Goal: Task Accomplishment & Management: Use online tool/utility

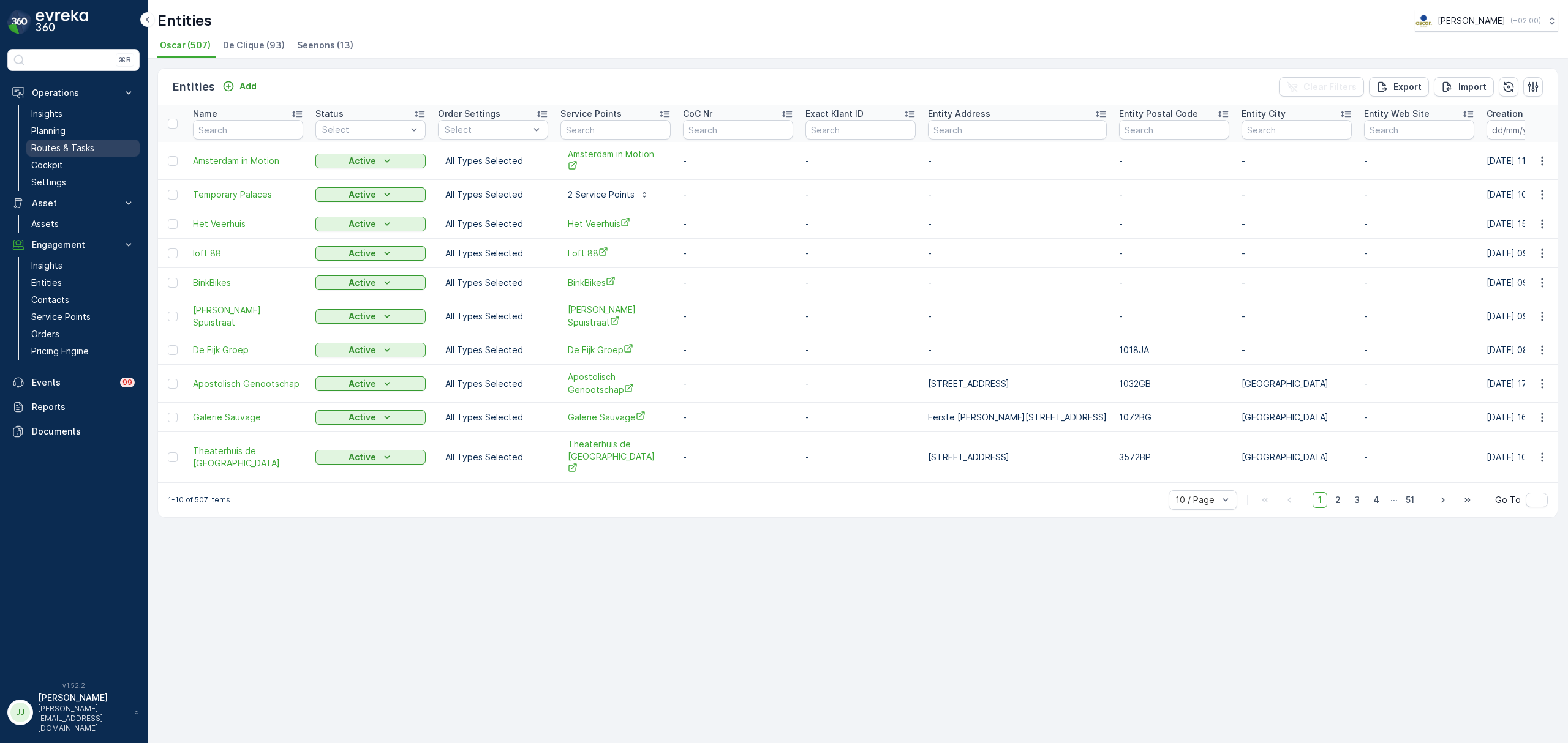
click at [64, 142] on link "Routes & Tasks" at bounding box center [83, 148] width 113 height 17
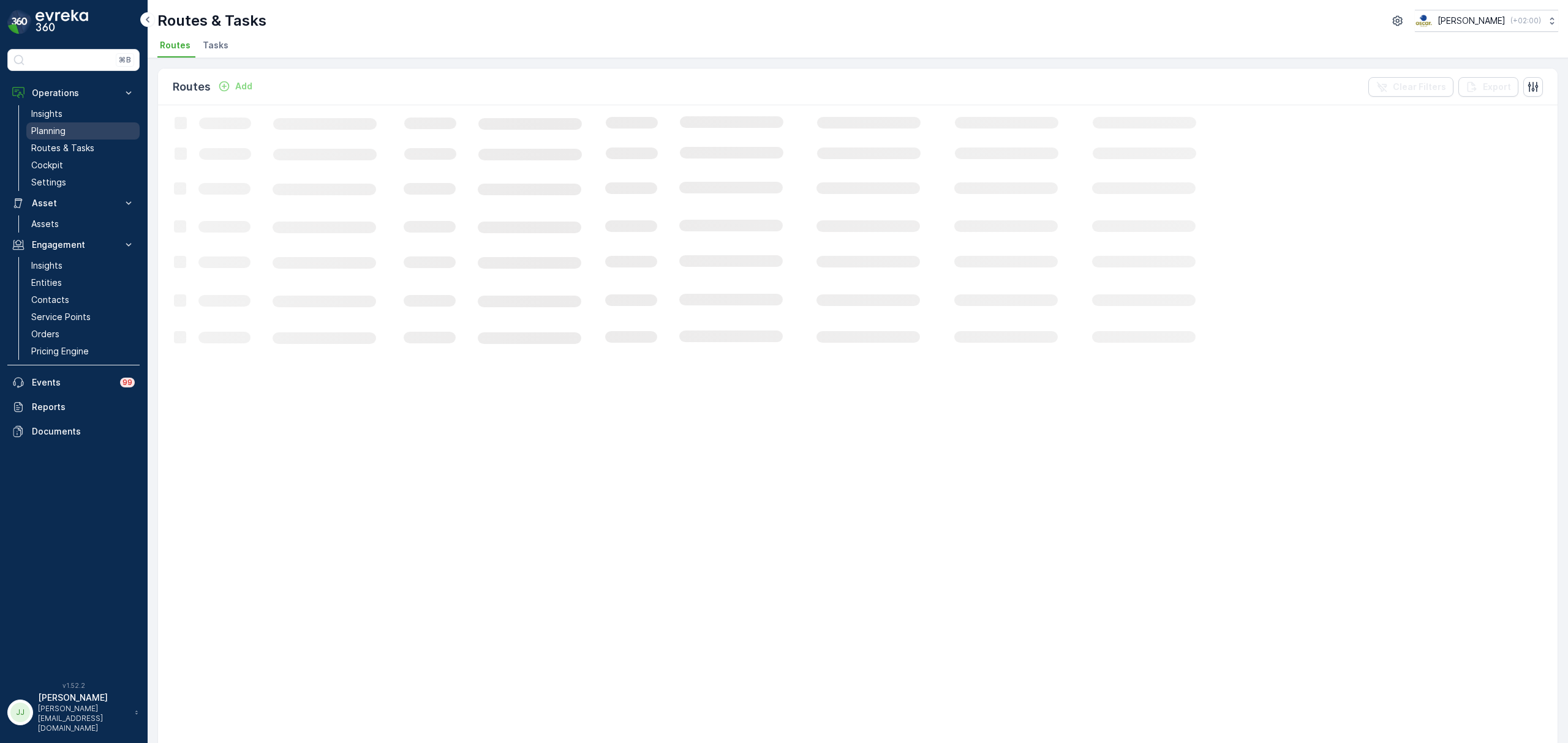
click at [67, 128] on link "Planning" at bounding box center [83, 131] width 113 height 17
click at [241, 52] on li "Task Plans" at bounding box center [248, 47] width 54 height 21
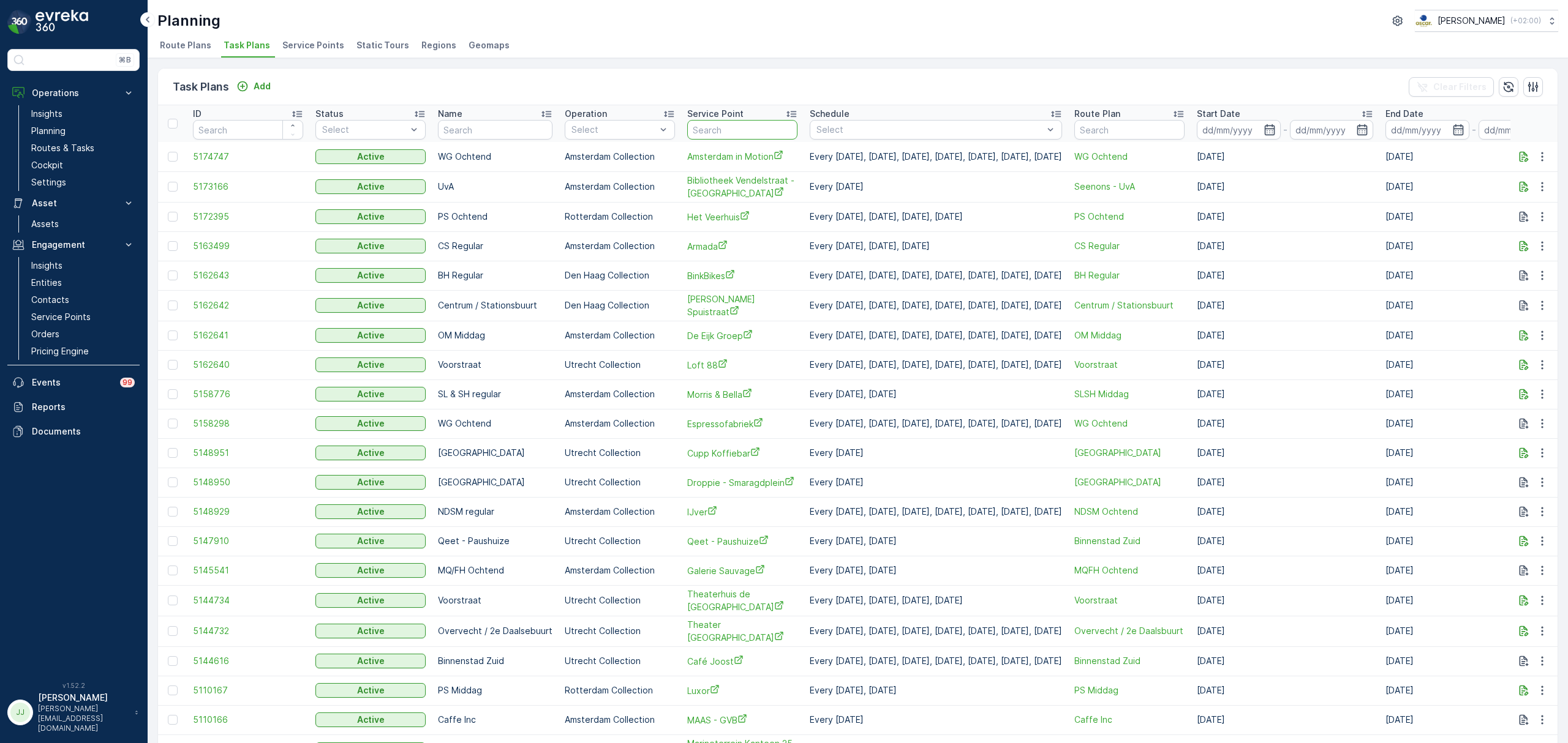
click at [719, 131] on input "text" at bounding box center [742, 129] width 110 height 19
type input "generation"
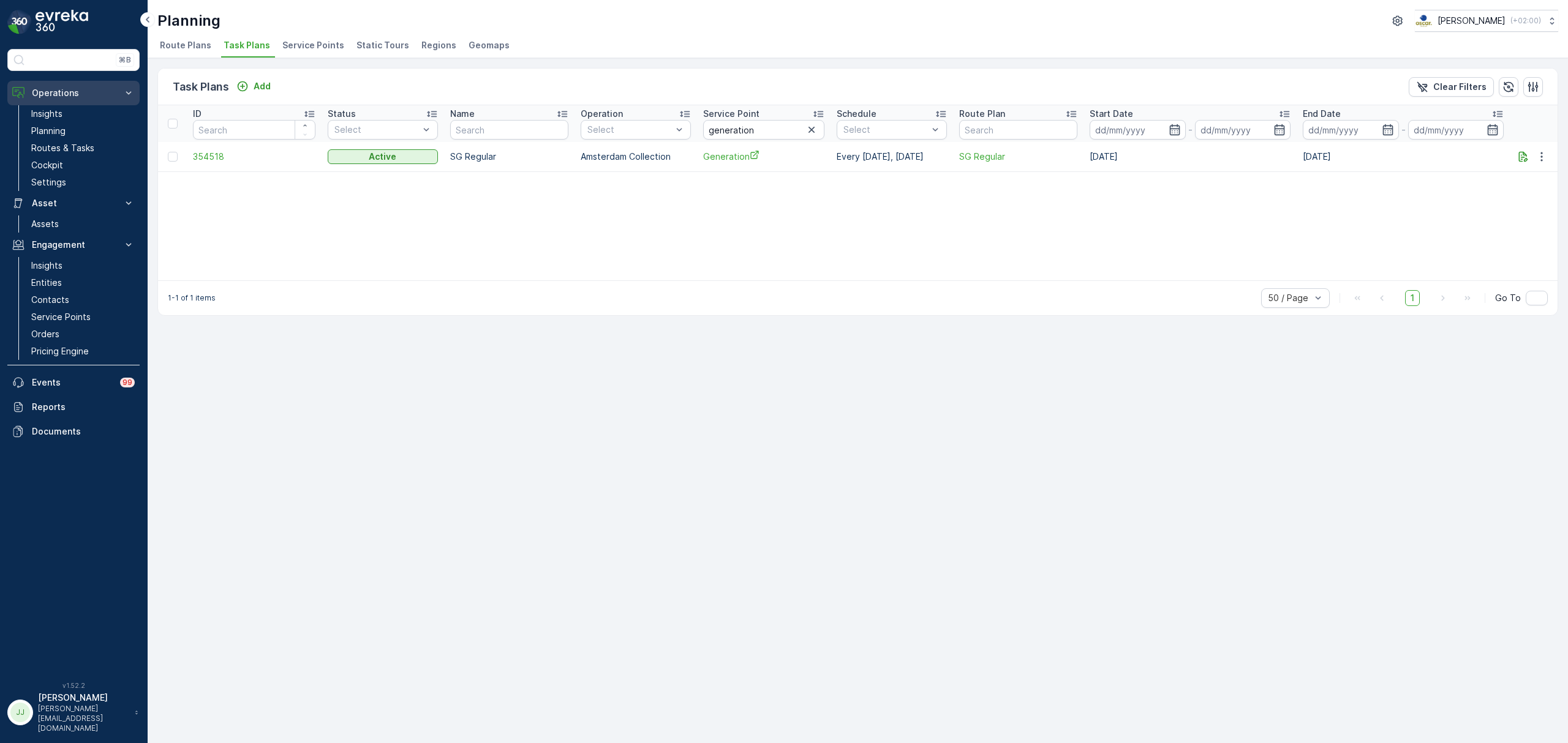
drag, startPoint x: 80, startPoint y: 138, endPoint x: 133, endPoint y: 101, distance: 64.6
click at [80, 138] on link "Planning" at bounding box center [83, 131] width 113 height 17
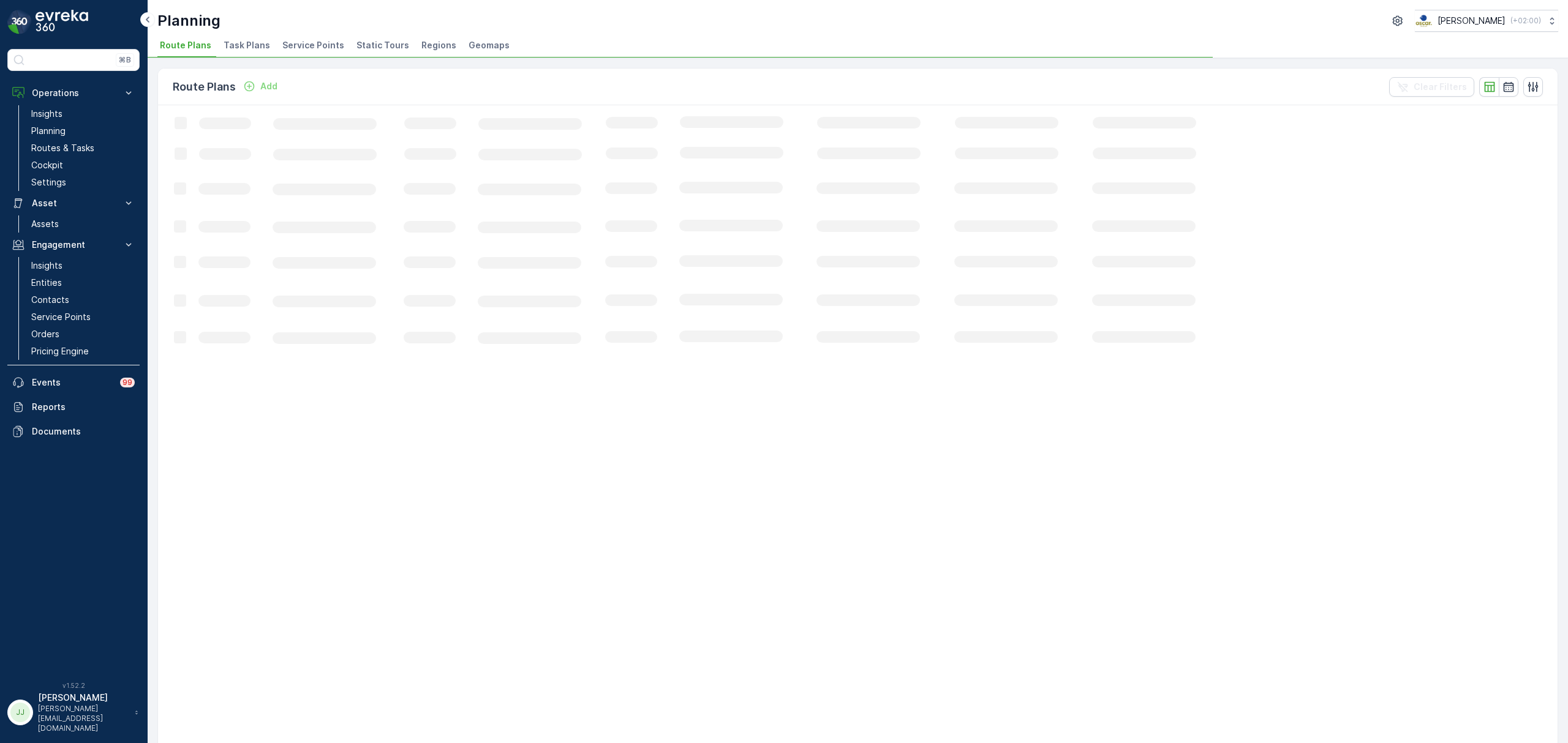
click at [228, 47] on span "Task Plans" at bounding box center [247, 45] width 47 height 12
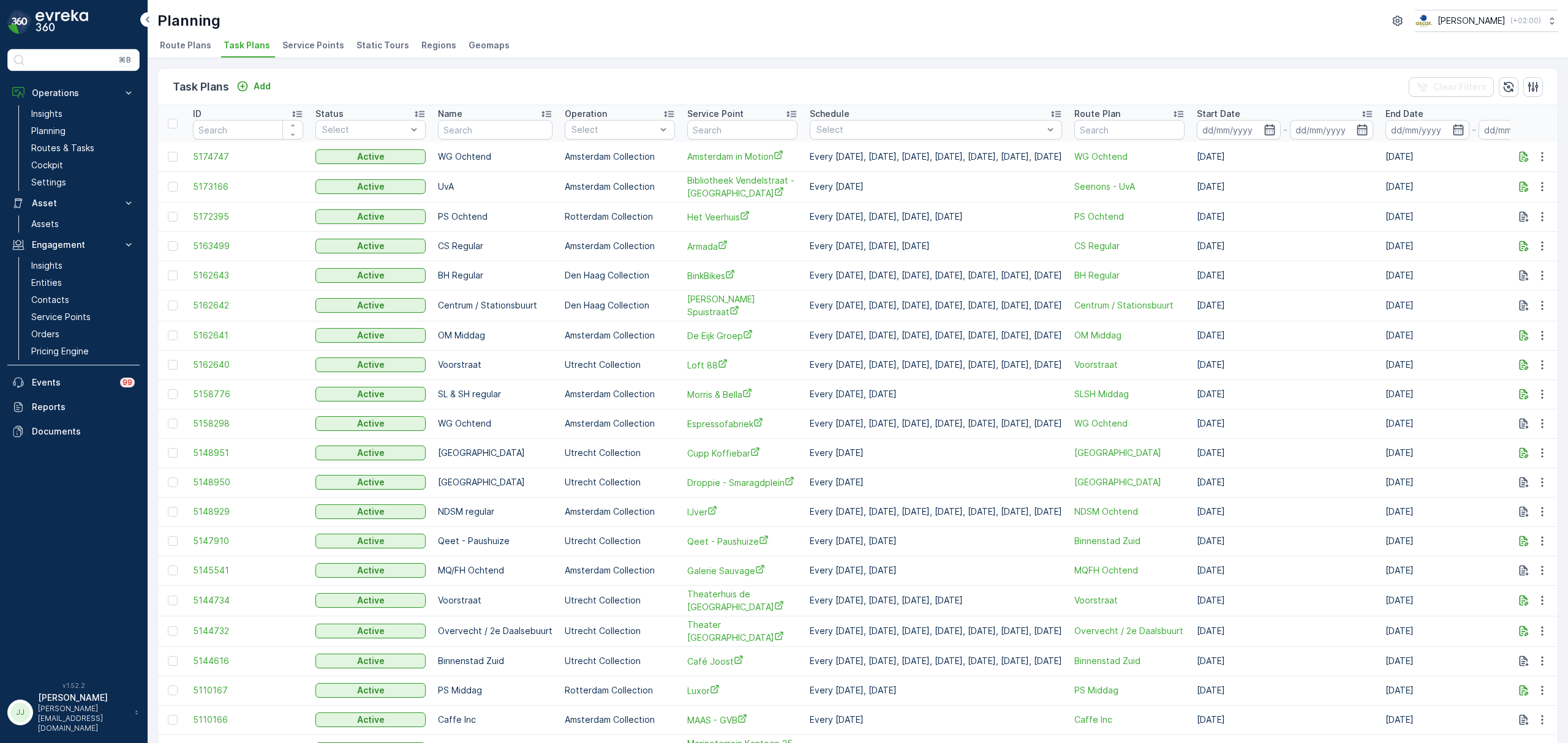
click at [725, 125] on input "text" at bounding box center [742, 129] width 110 height 19
type input "es"
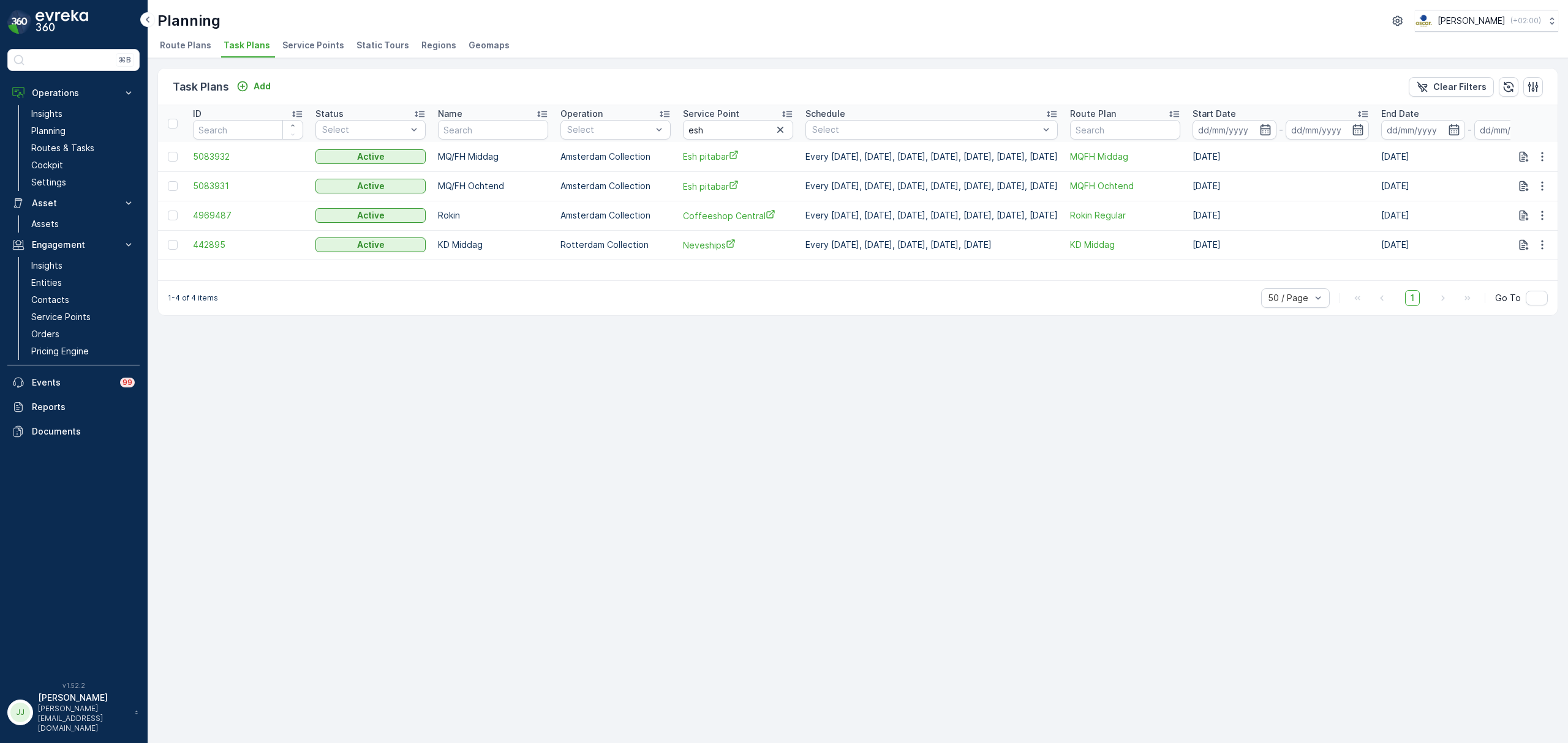
scroll to position [0, 98]
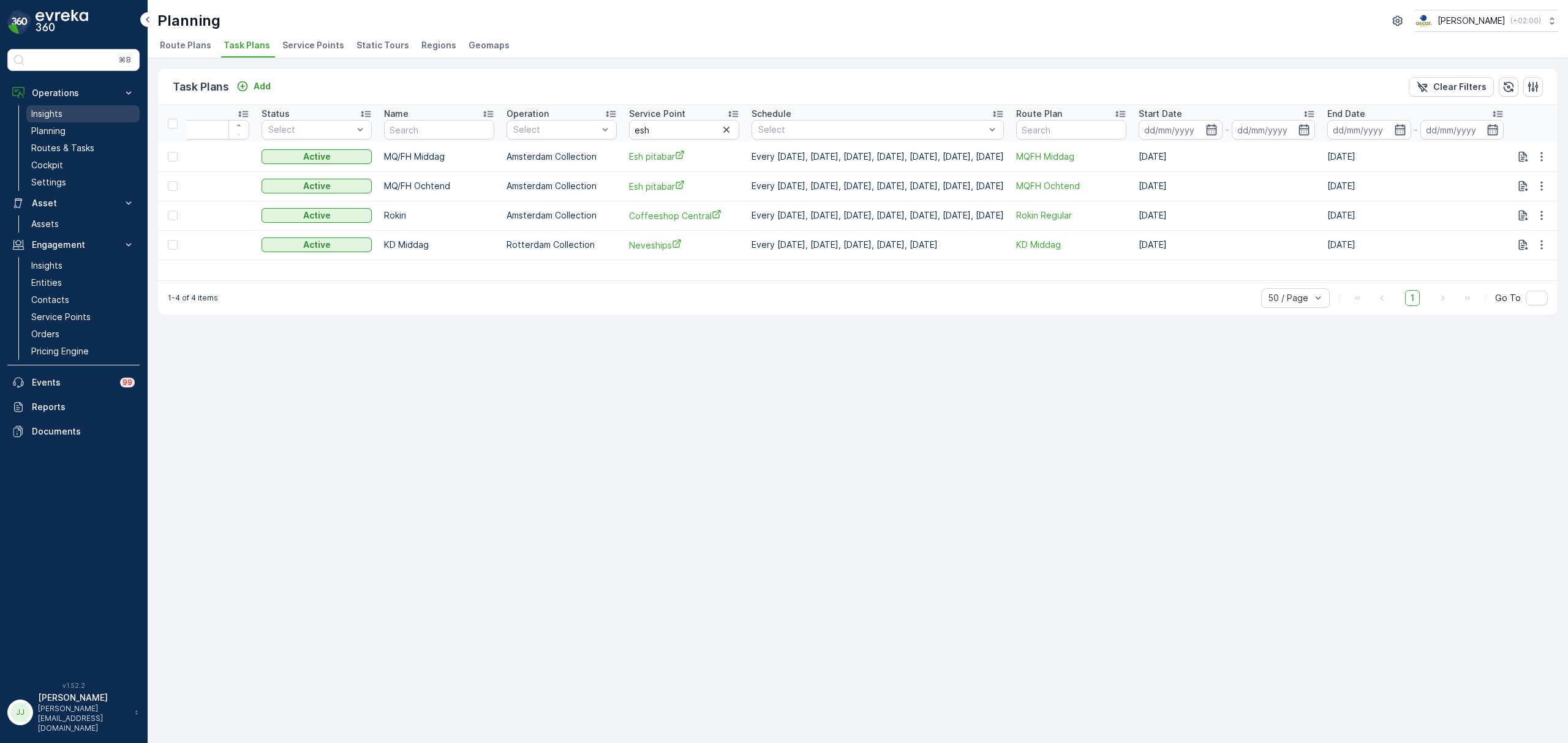
click at [79, 111] on link "Insights" at bounding box center [83, 113] width 113 height 17
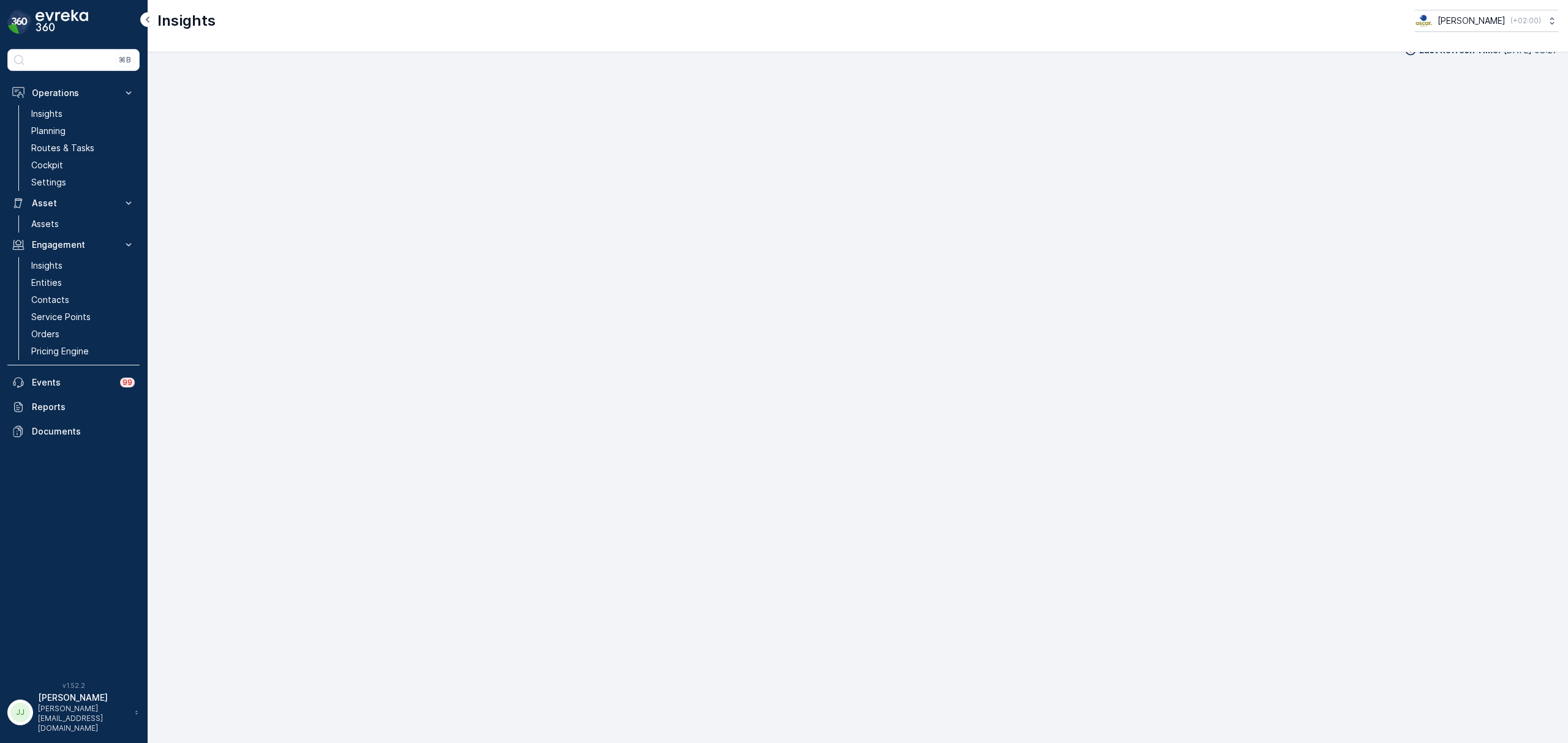
scroll to position [18, 0]
click at [64, 292] on link "Contacts" at bounding box center [83, 299] width 113 height 17
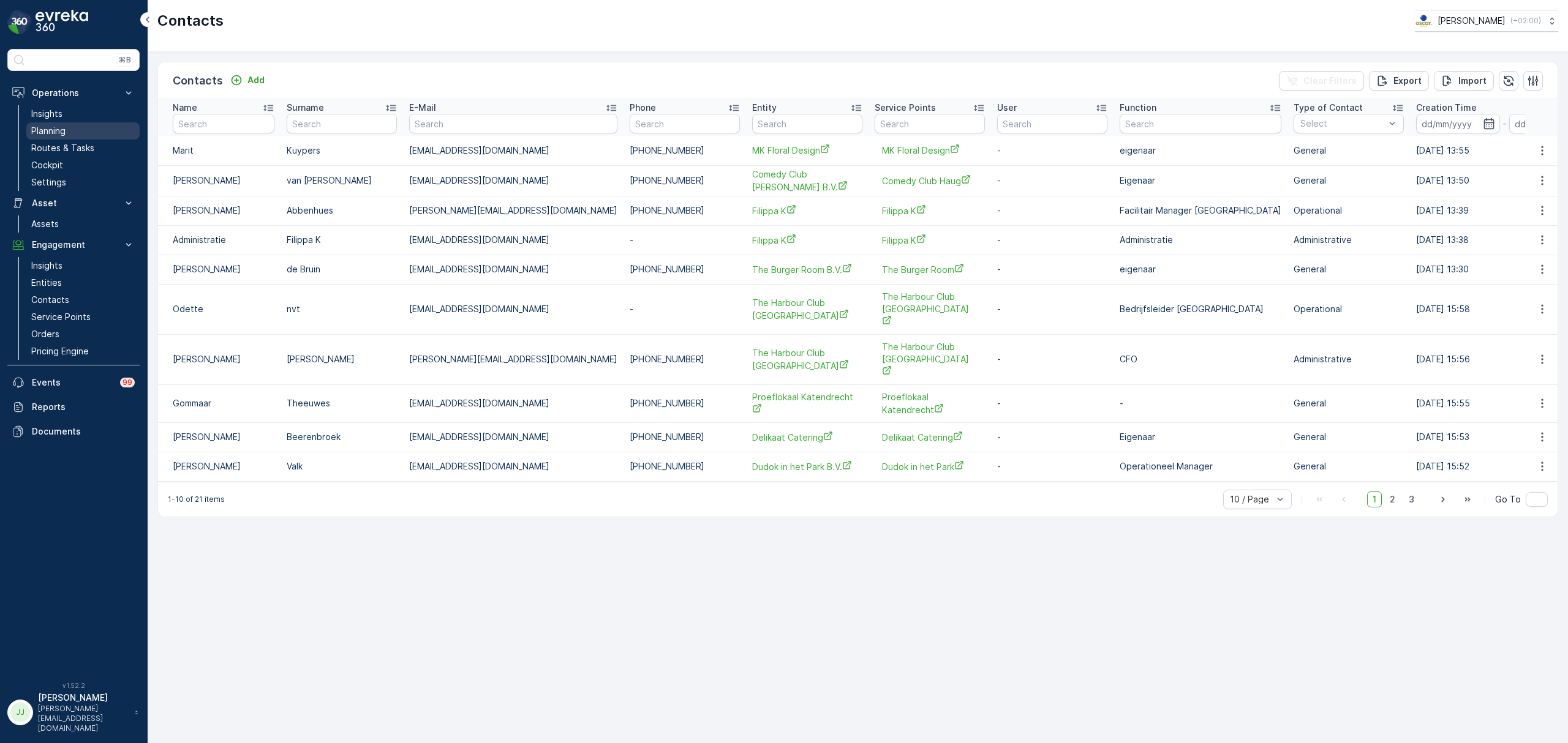
click at [66, 129] on link "Planning" at bounding box center [83, 131] width 113 height 17
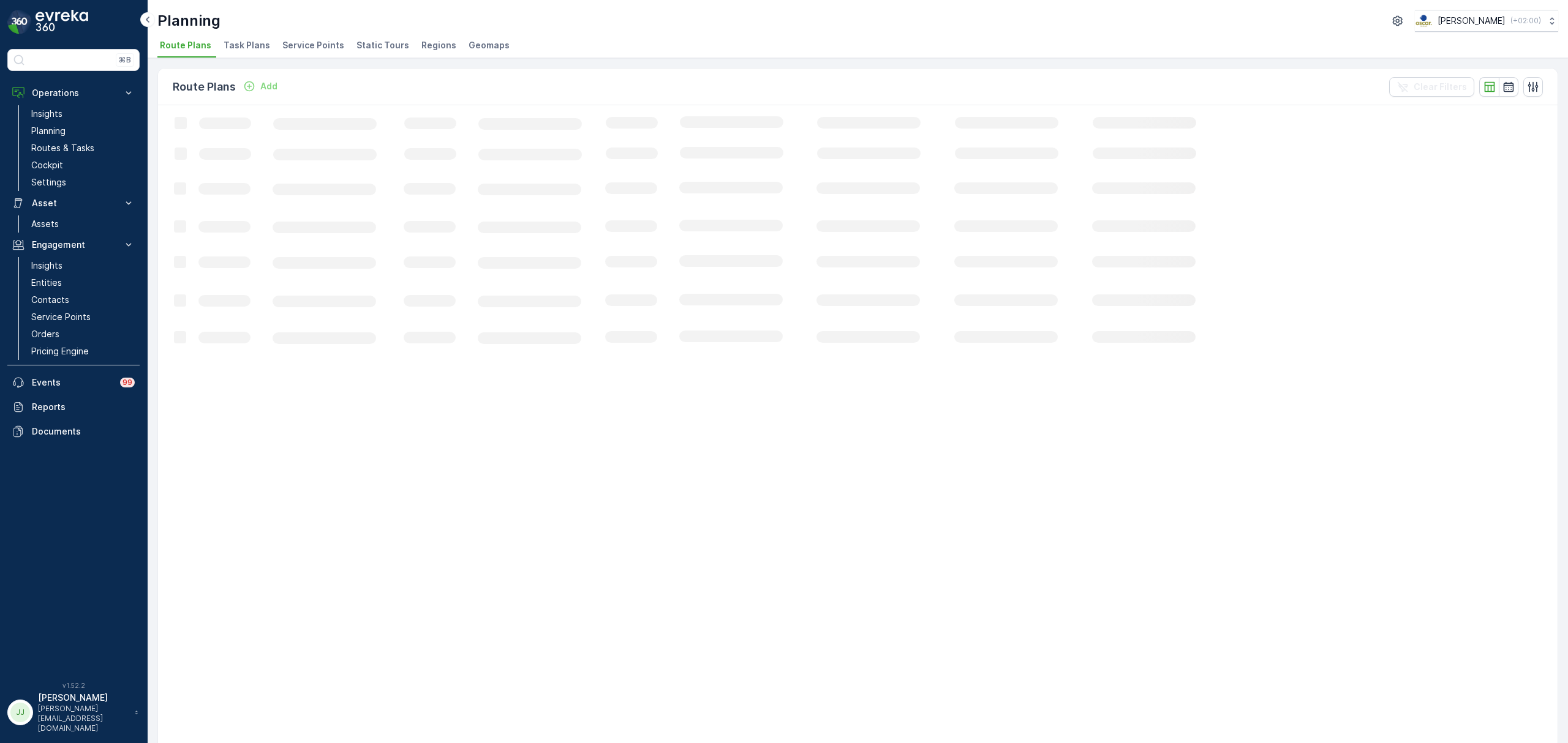
click at [319, 45] on span "Service Points" at bounding box center [313, 45] width 62 height 12
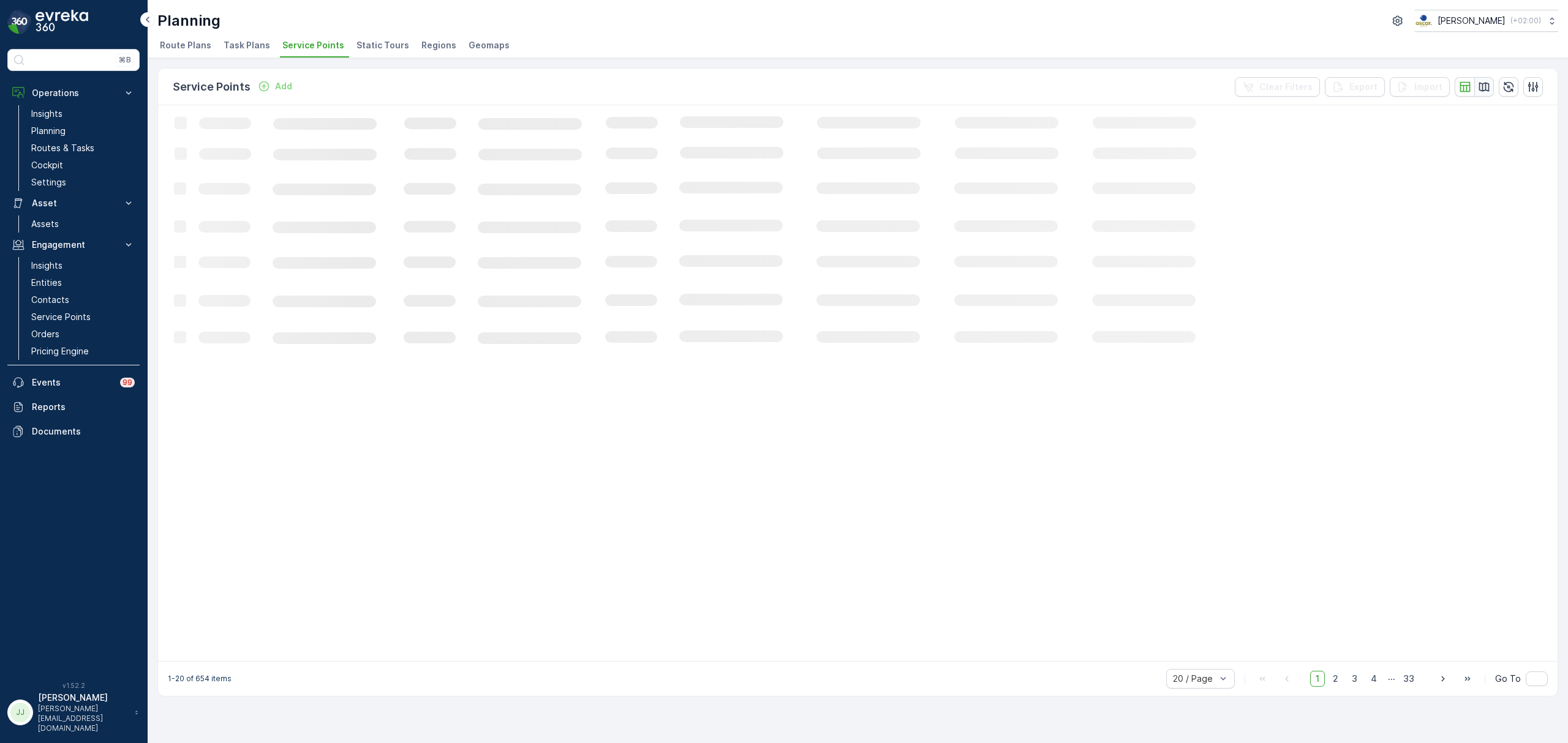
click at [1482, 91] on icon "button" at bounding box center [1484, 87] width 12 height 12
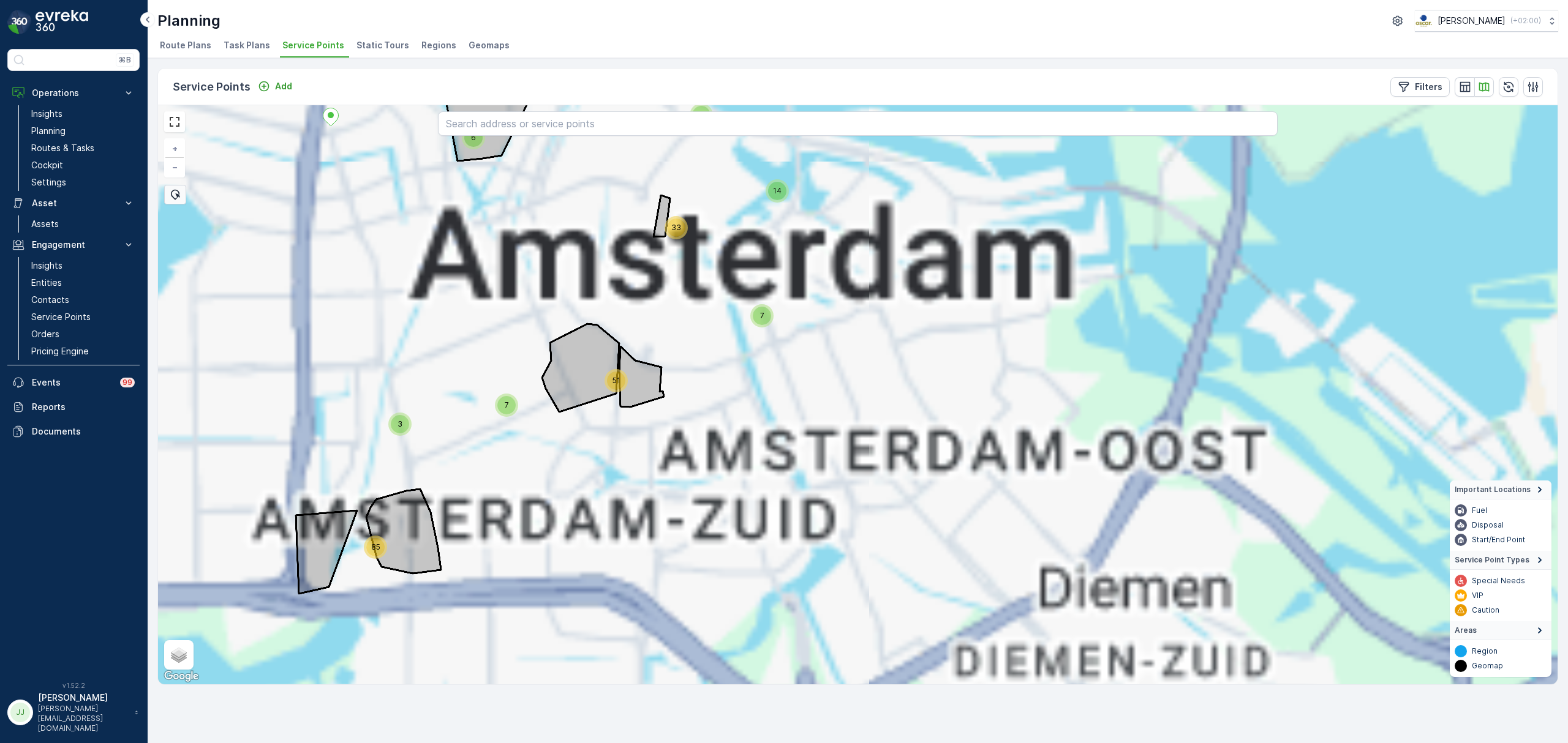
drag, startPoint x: 848, startPoint y: 233, endPoint x: 779, endPoint y: 404, distance: 184.4
click at [862, 427] on div "20 2 2 81 8 24 14 10 71 51 3 23 85 22 3 3 33 18 4 7 15 5 2 2 3 4 4 6 2 7 2 12 6…" at bounding box center [857, 394] width 1399 height 579
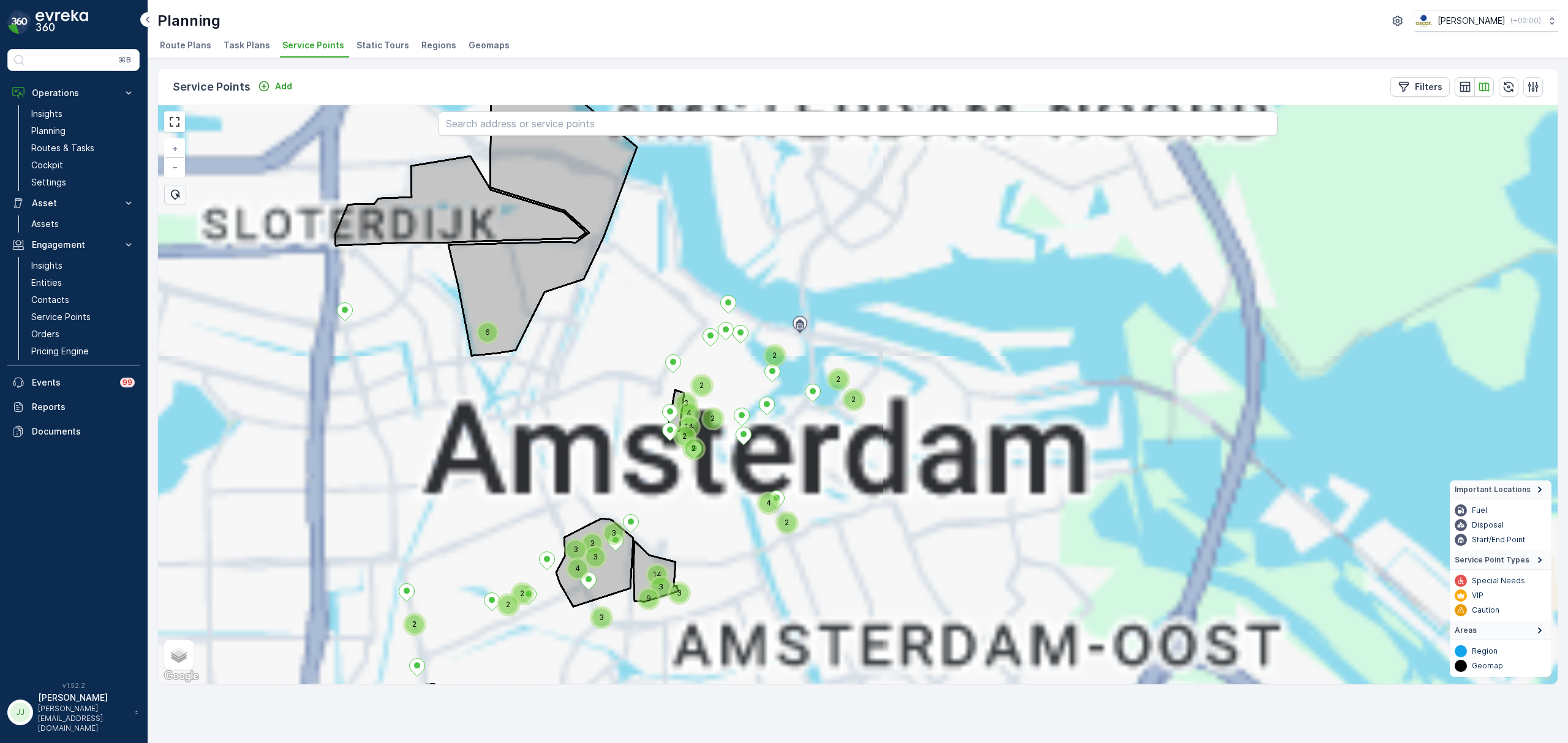
drag, startPoint x: 776, startPoint y: 400, endPoint x: 759, endPoint y: 417, distance: 24.0
click at [860, 439] on div "6 9 2 2 2 3 14 3 2 2 14 4 2 2 3 4 2 2 2 4 3 3 3 3 3 11 4 3 4 4 19 12 2 9 5 6 4 …" at bounding box center [857, 394] width 1399 height 579
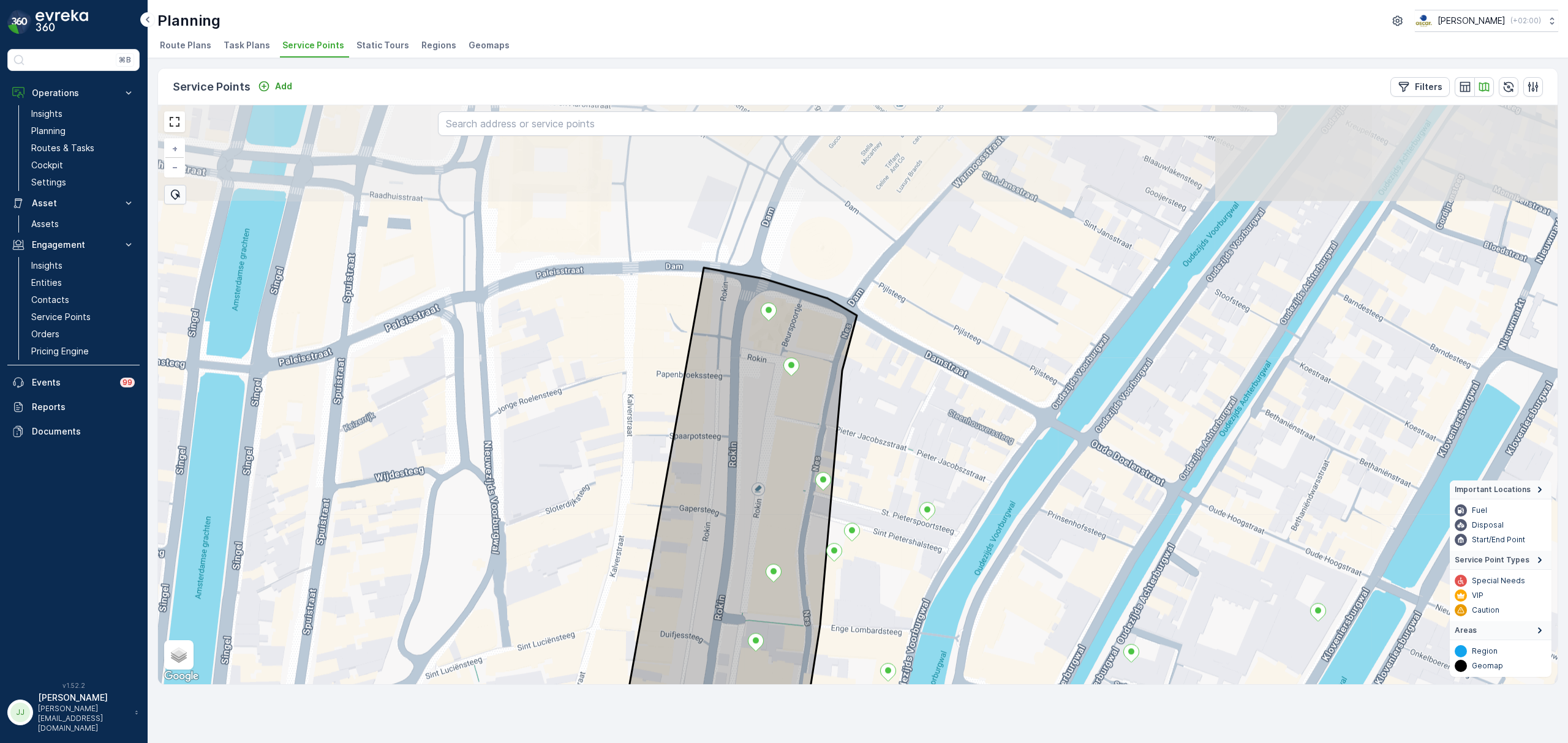
drag, startPoint x: 818, startPoint y: 444, endPoint x: 789, endPoint y: 654, distance: 212.0
click at [789, 654] on div "+ − Satellite Roadmap Terrain Hybrid Leaflet Keyboard shortcuts Map Data Map da…" at bounding box center [857, 394] width 1399 height 579
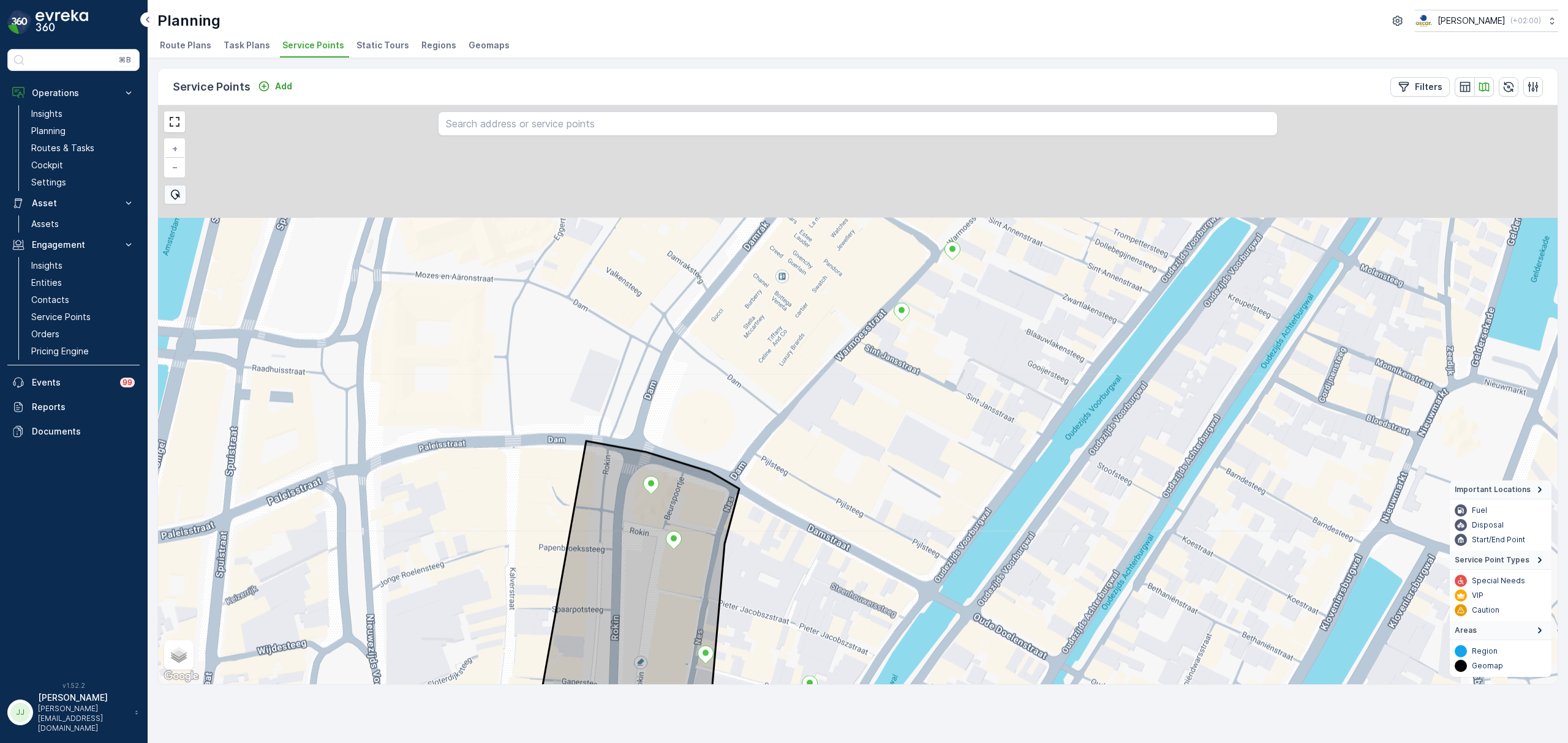
drag, startPoint x: 940, startPoint y: 512, endPoint x: 914, endPoint y: 512, distance: 26.0
click at [919, 547] on div "+ − Satellite Roadmap Terrain Hybrid Leaflet Keyboard shortcuts Map Data Map da…" at bounding box center [857, 394] width 1399 height 579
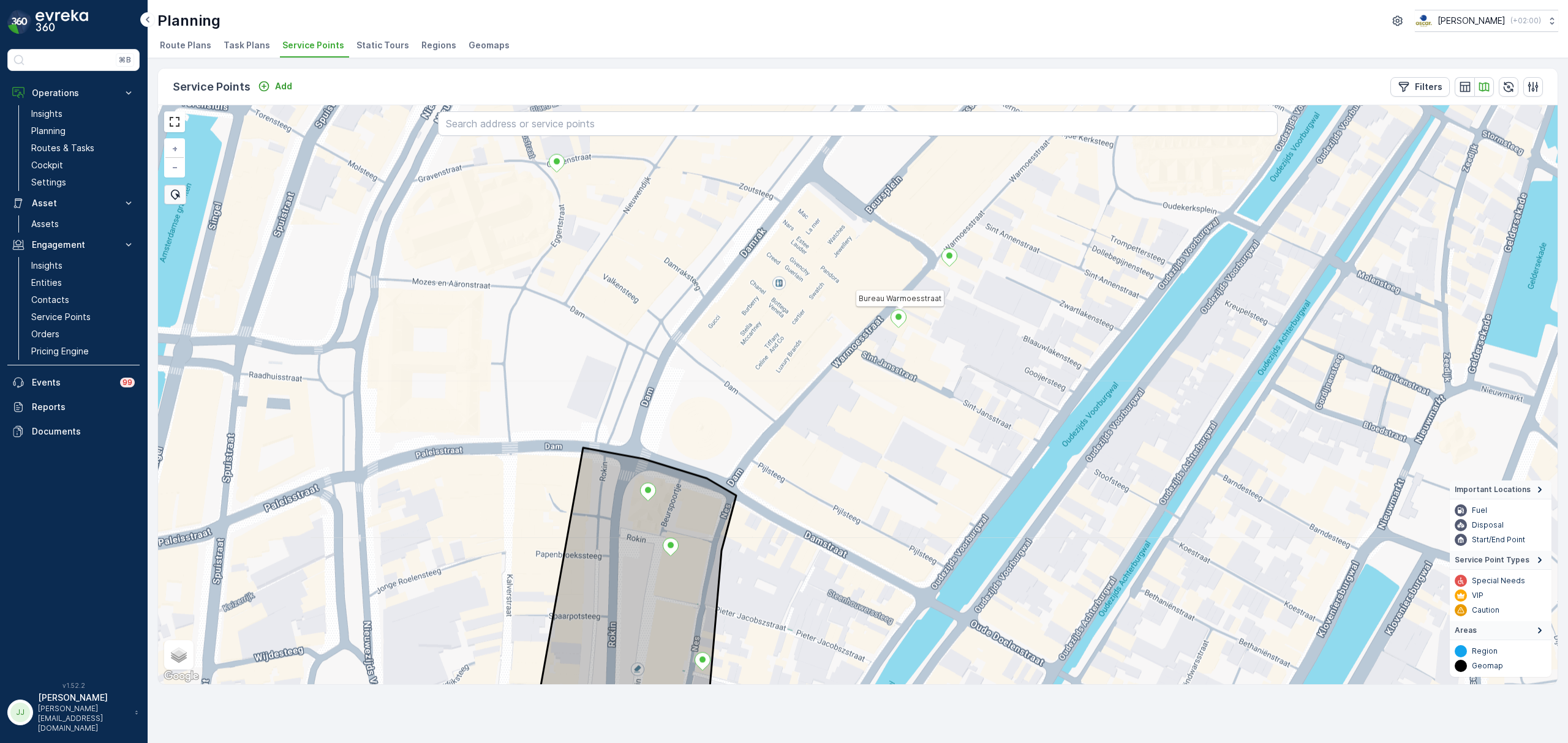
click at [900, 326] on icon at bounding box center [898, 319] width 15 height 18
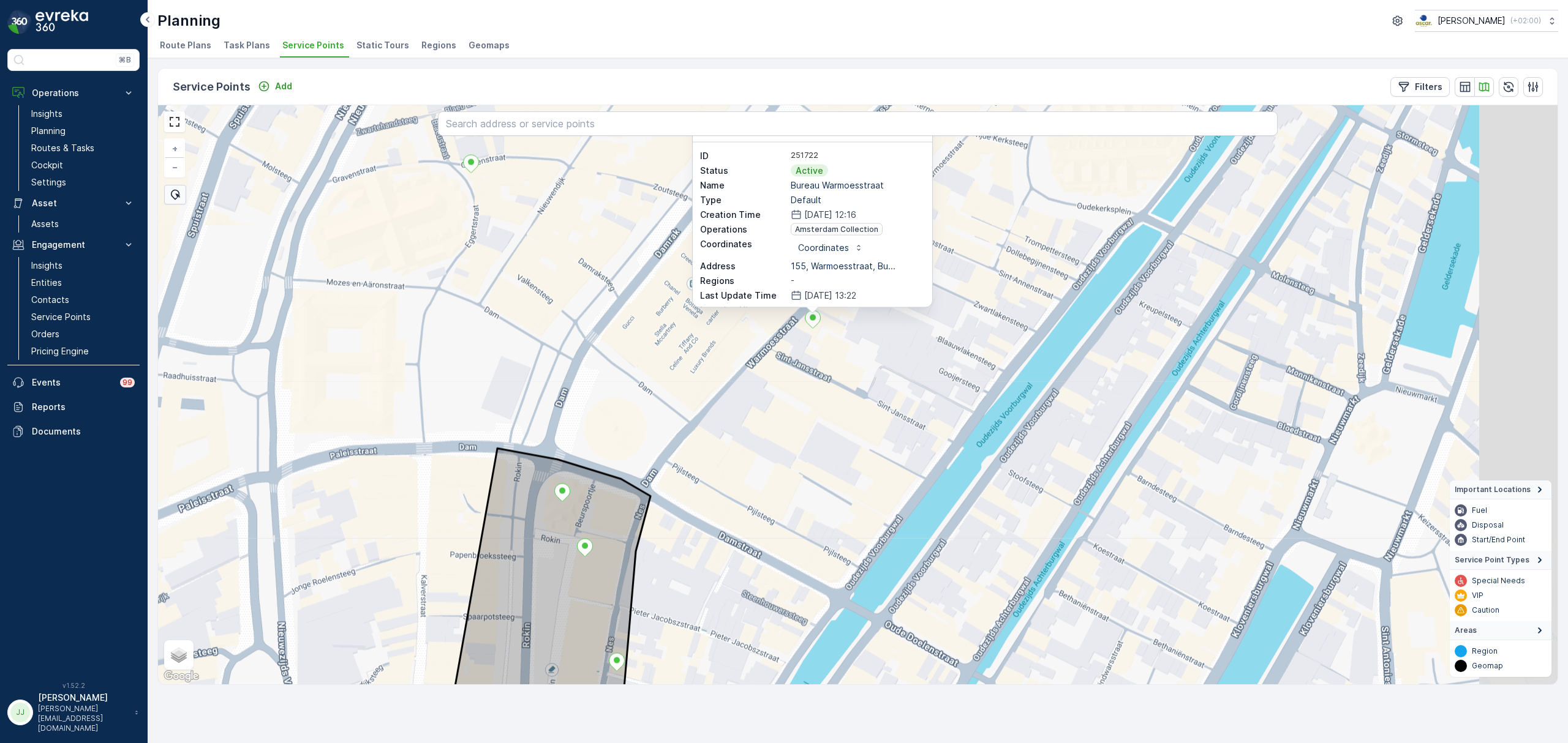
drag, startPoint x: 675, startPoint y: 255, endPoint x: 655, endPoint y: 305, distance: 53.9
click at [560, 380] on div "Bureau Warmoesstraat ID 251722 Status Active Name Bureau Warmoesstraat Type Def…" at bounding box center [857, 394] width 1399 height 579
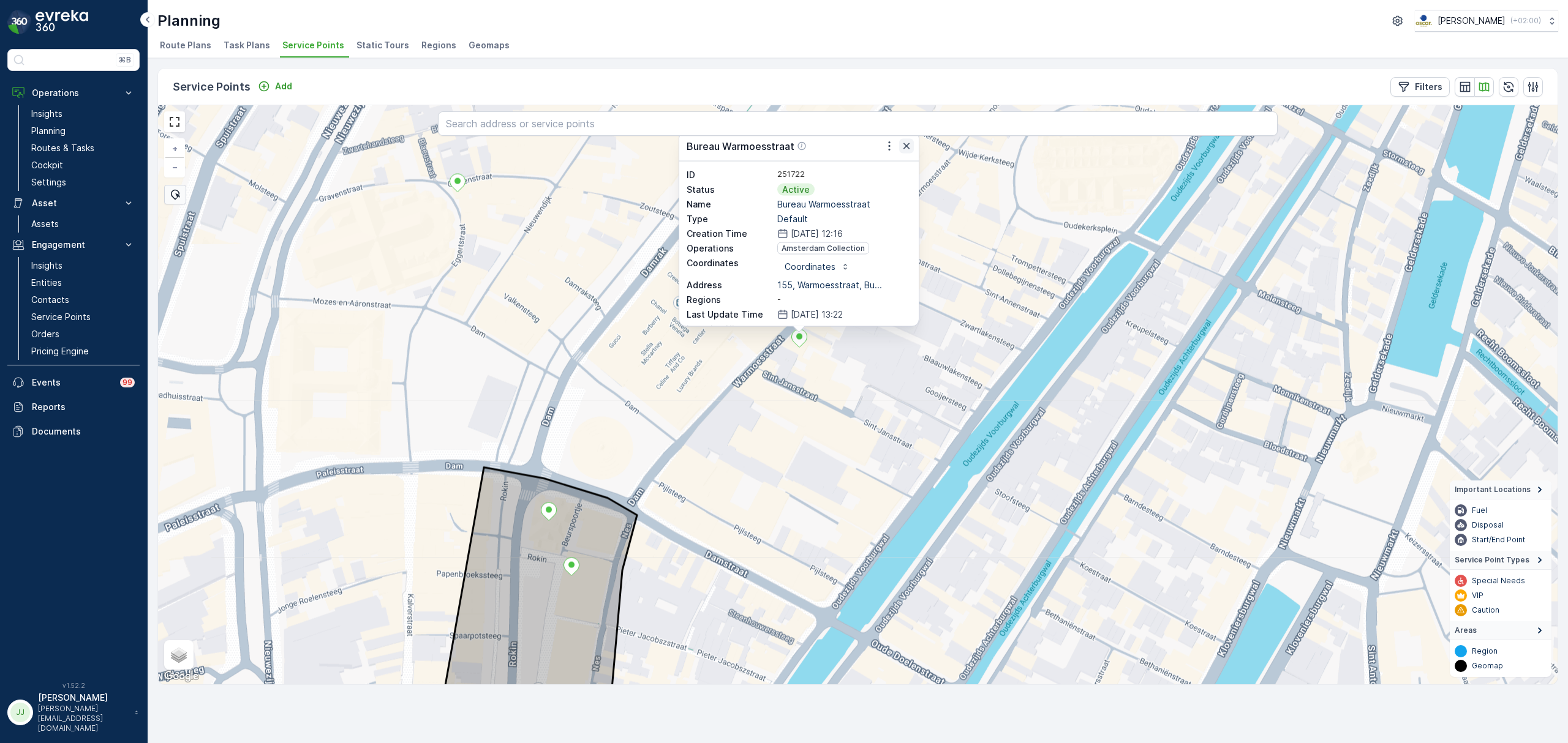
click at [909, 148] on icon "button" at bounding box center [906, 146] width 12 height 12
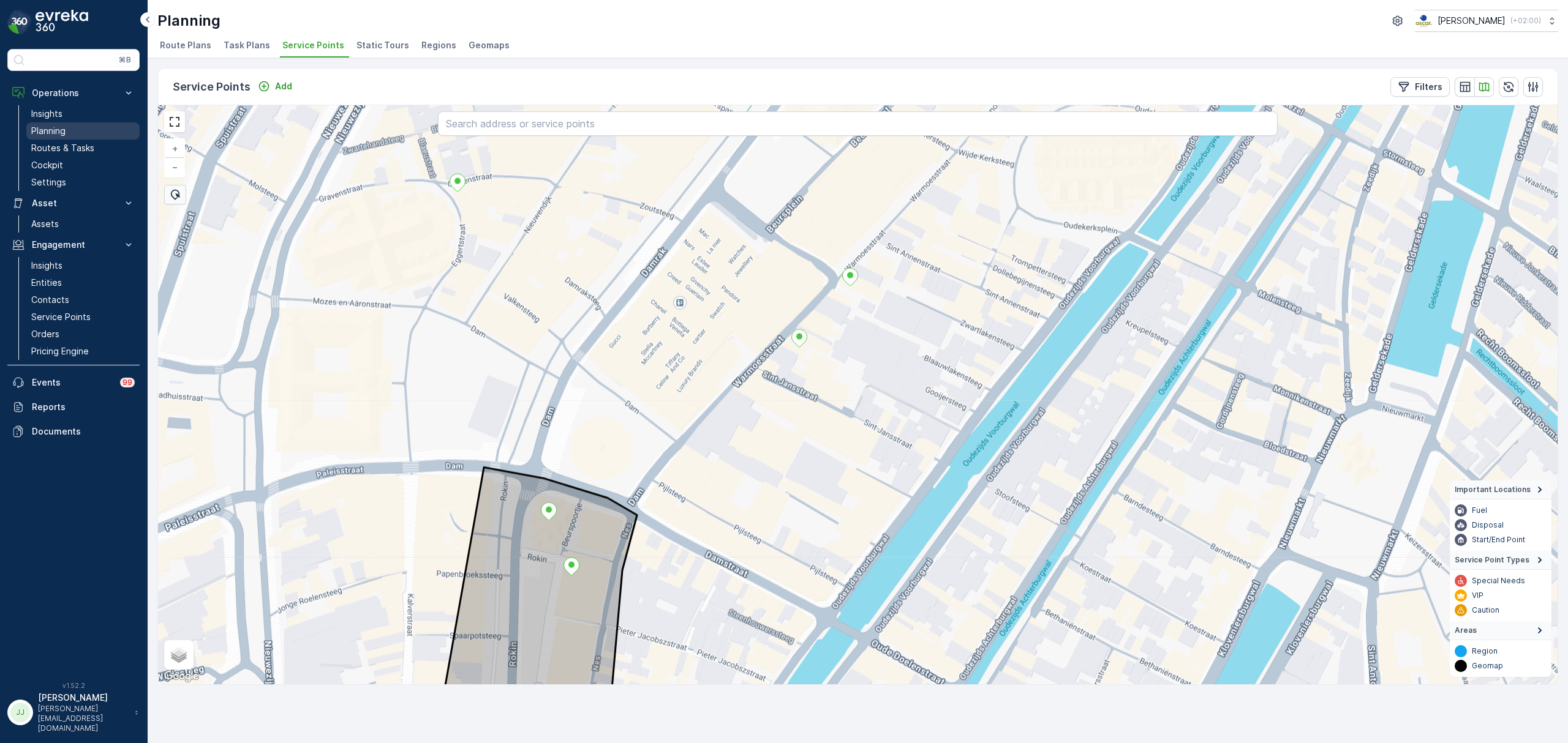
drag, startPoint x: 80, startPoint y: 143, endPoint x: 116, endPoint y: 128, distance: 39.0
click at [80, 143] on p "Routes & Tasks" at bounding box center [63, 148] width 63 height 12
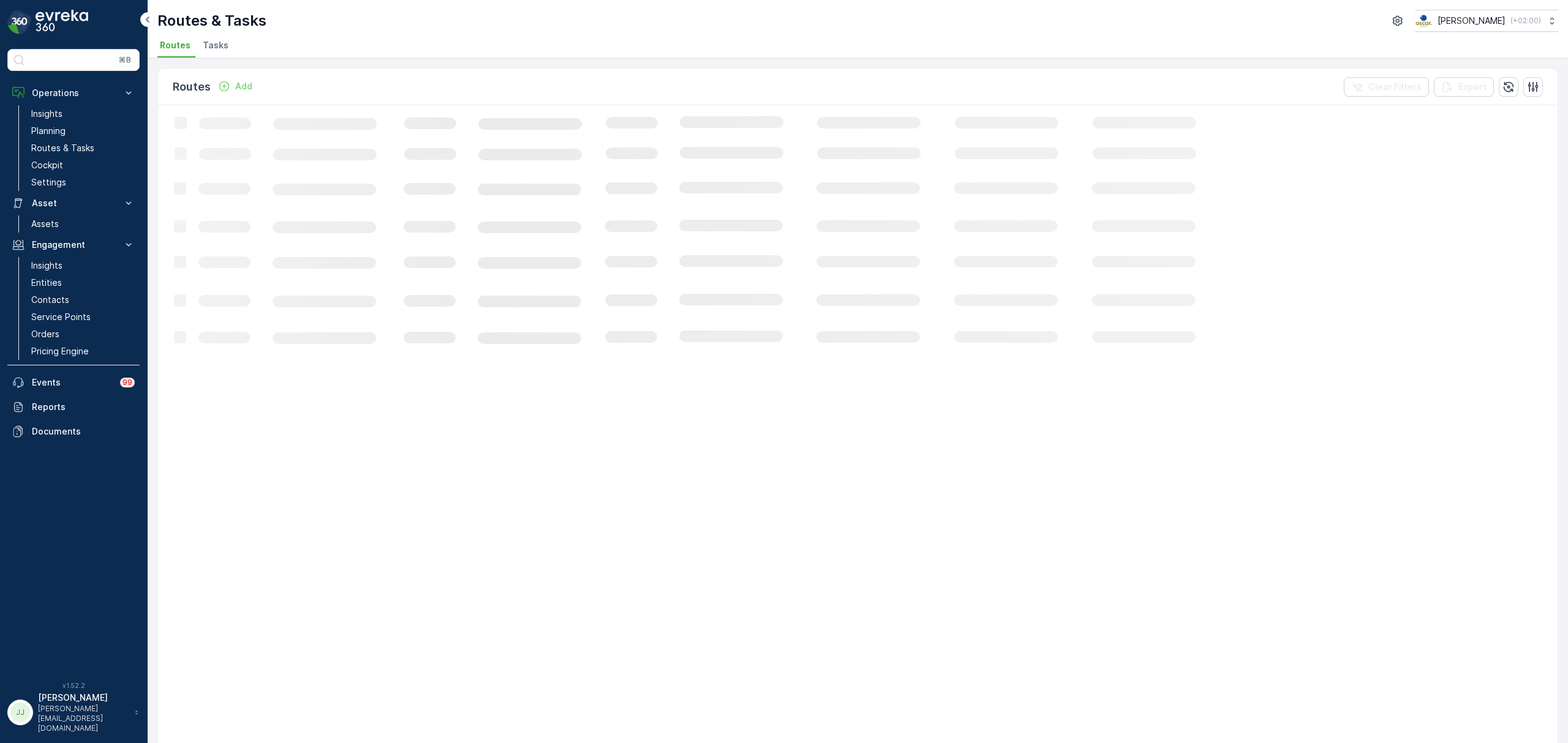
click at [219, 43] on span "Tasks" at bounding box center [215, 45] width 26 height 12
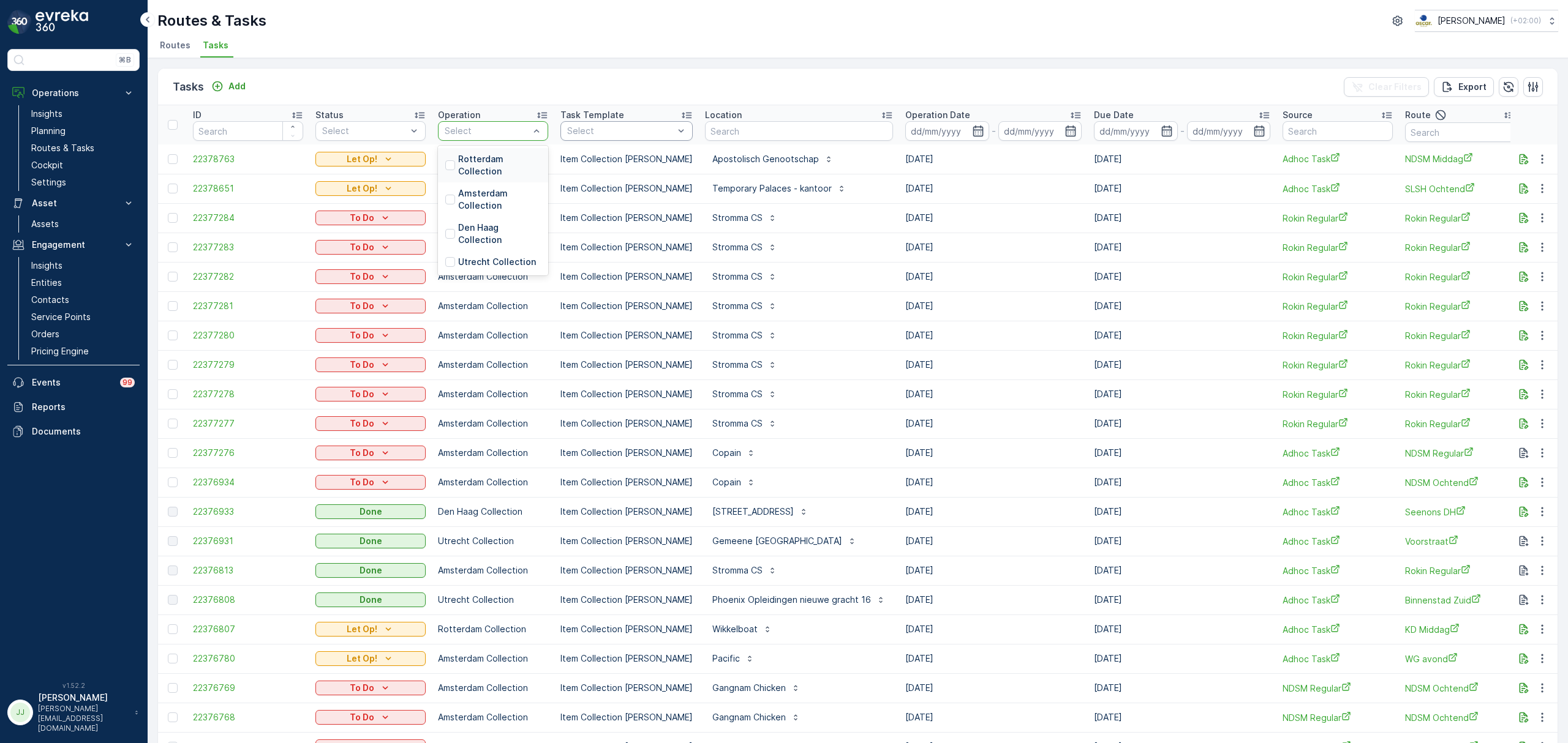
click at [493, 164] on p "Rotterdam Collection" at bounding box center [499, 165] width 82 height 25
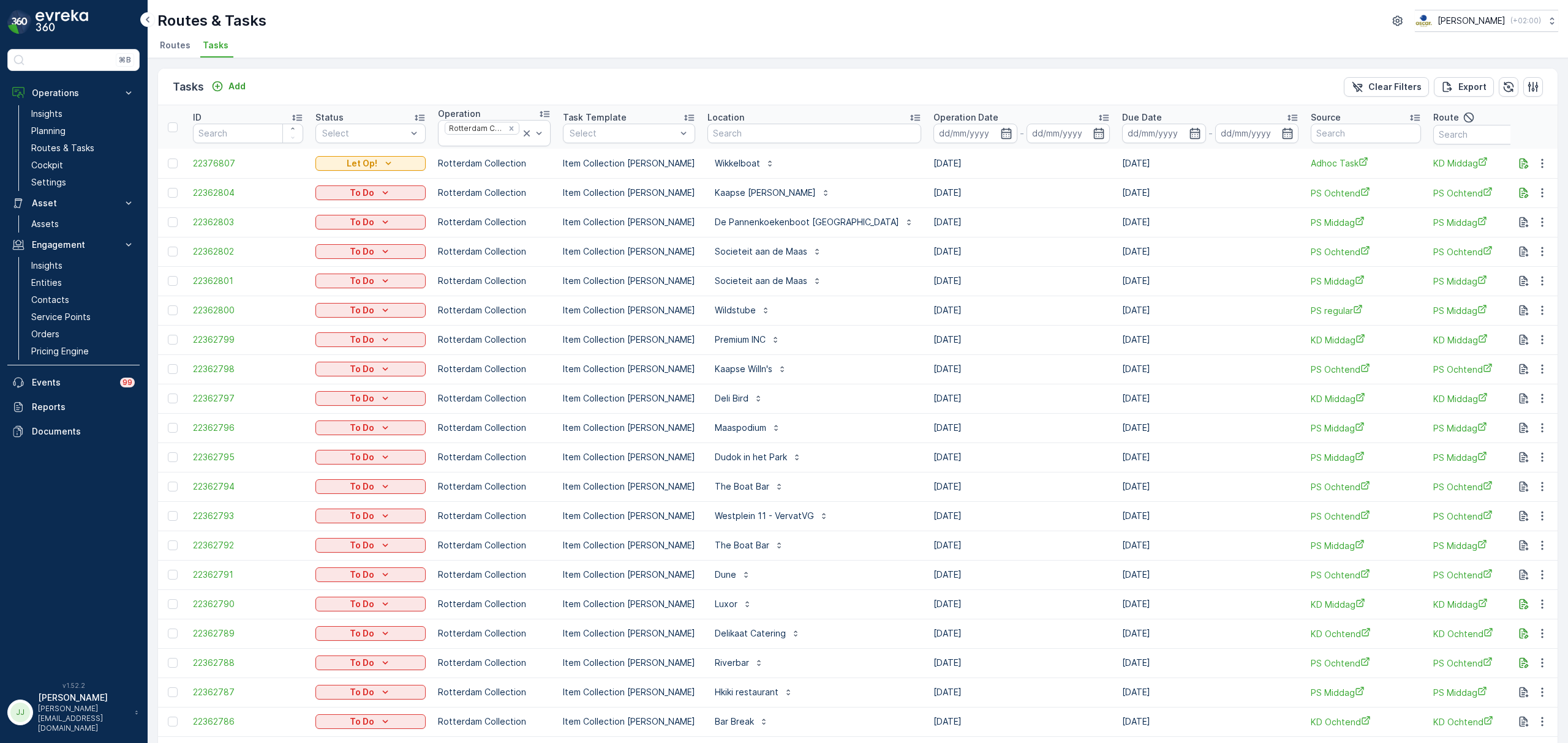
click at [1531, 158] on div at bounding box center [1542, 163] width 22 height 14
click at [1520, 163] on icon "button" at bounding box center [1523, 163] width 12 height 12
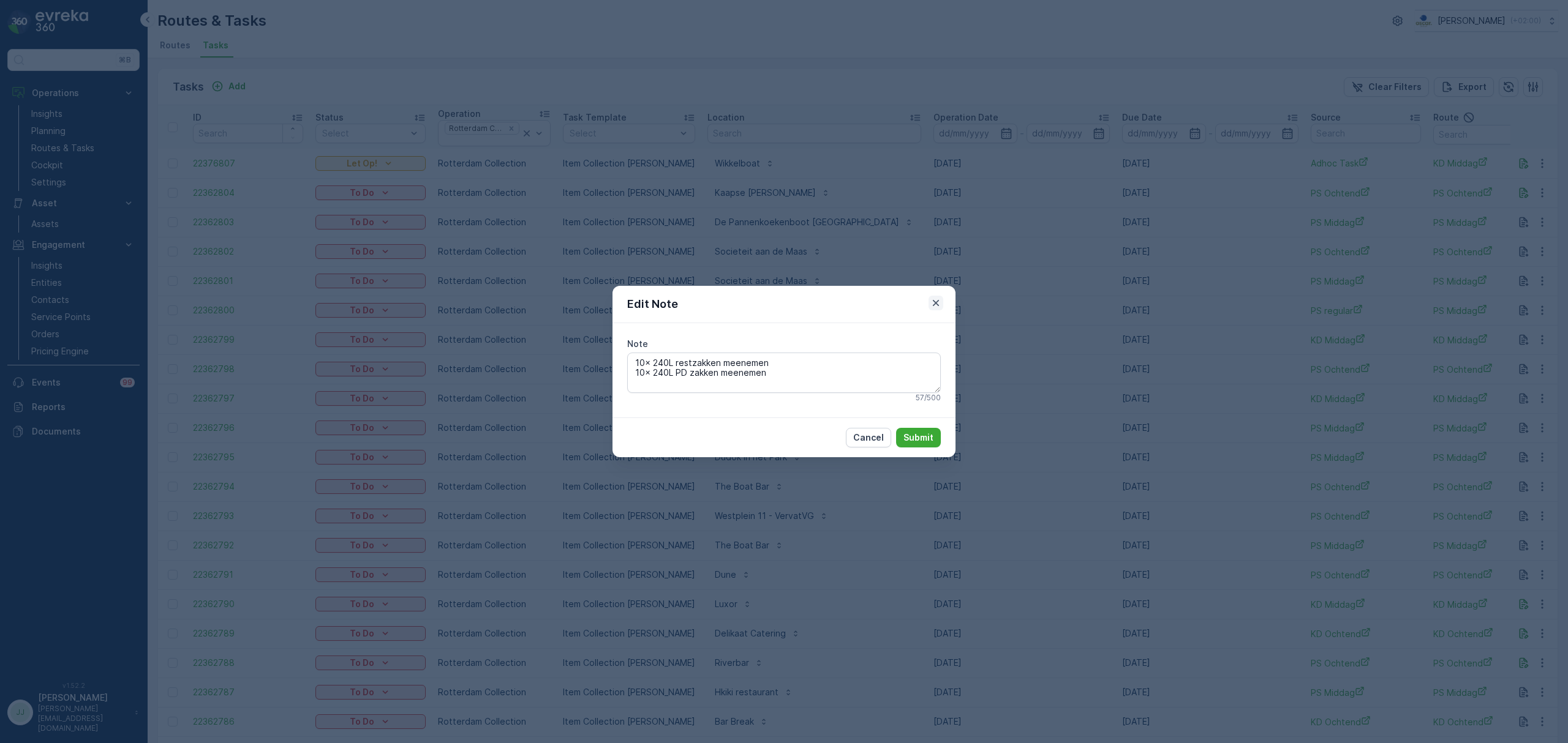
click at [937, 301] on icon "button" at bounding box center [935, 302] width 12 height 12
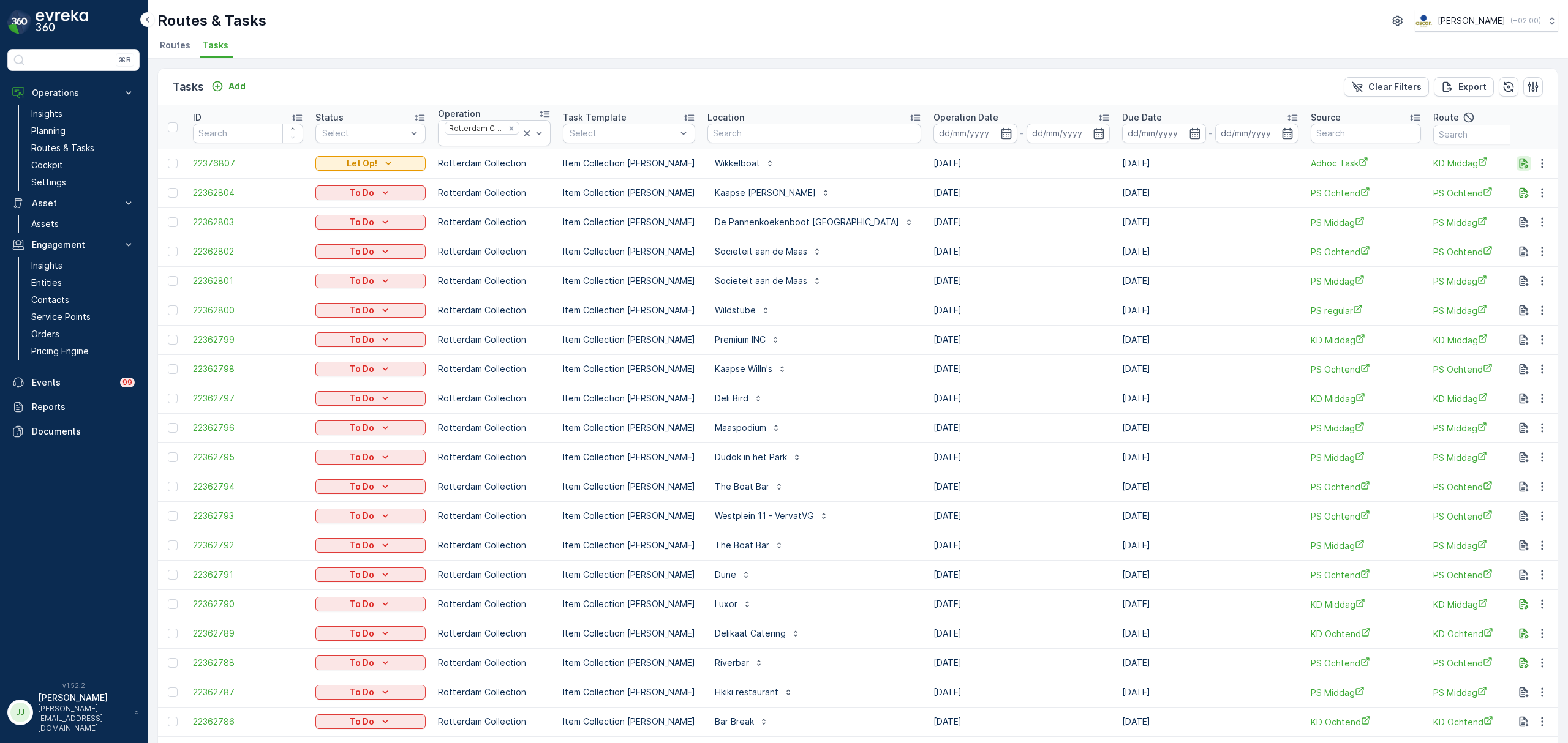
click at [1520, 163] on icon "button" at bounding box center [1524, 163] width 9 height 11
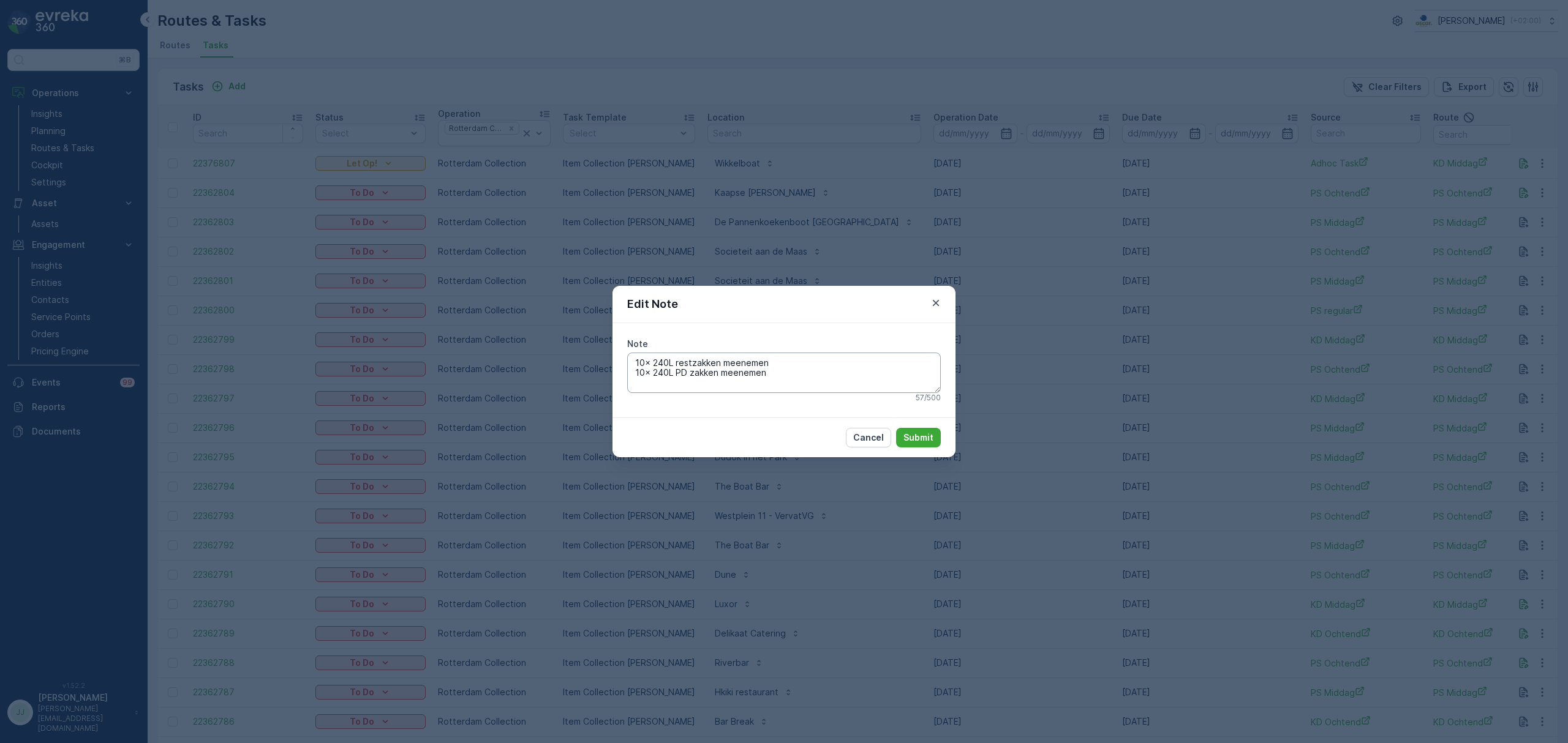
click at [667, 361] on textarea "10x 240L restzakken meenemen 10x 240L PD zakken meenemen" at bounding box center [784, 373] width 314 height 40
type textarea "10x L restzakken meenemen 10x 240L PD zakken meenemen"
click at [937, 299] on icon "button" at bounding box center [935, 302] width 12 height 12
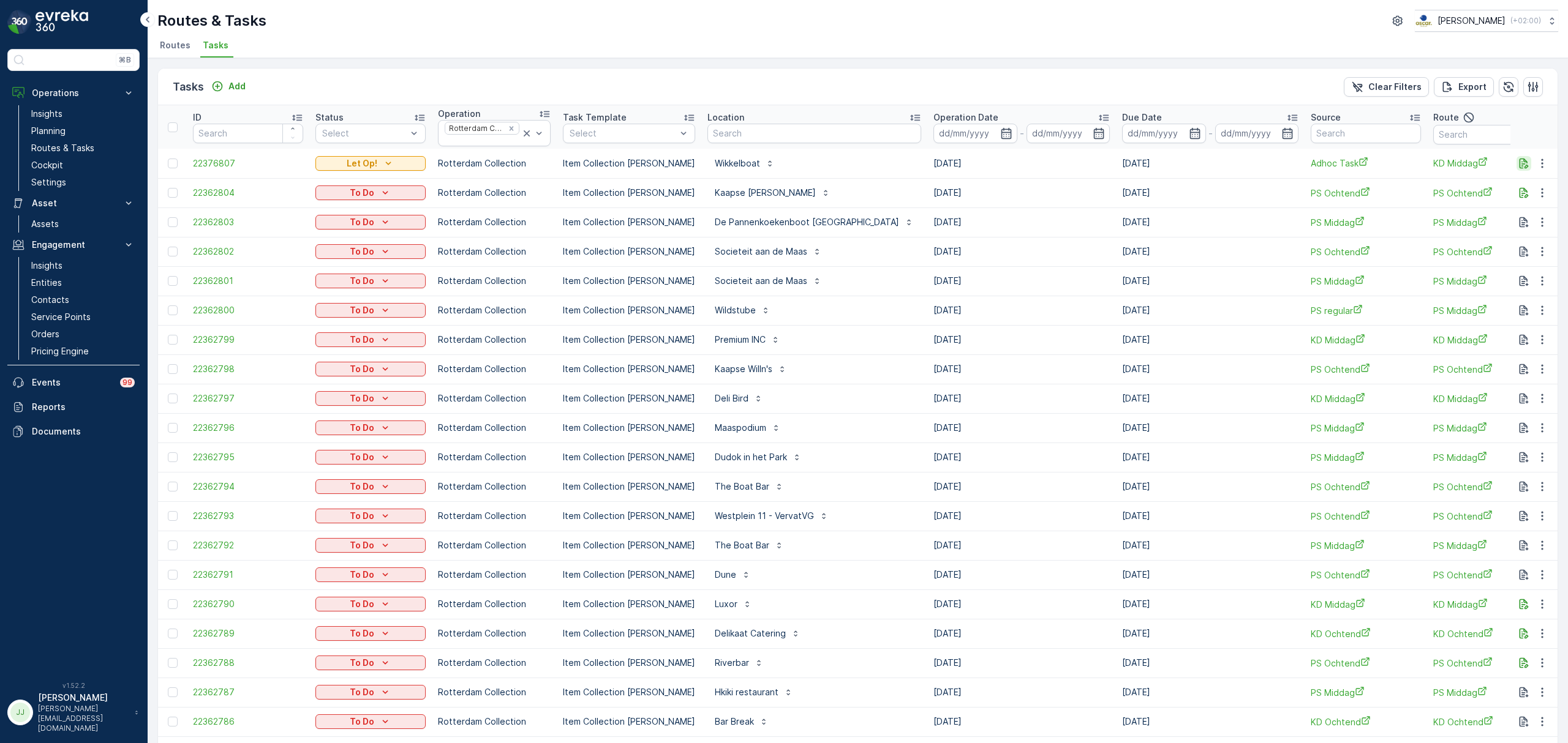
click at [1520, 165] on icon "button" at bounding box center [1523, 163] width 12 height 12
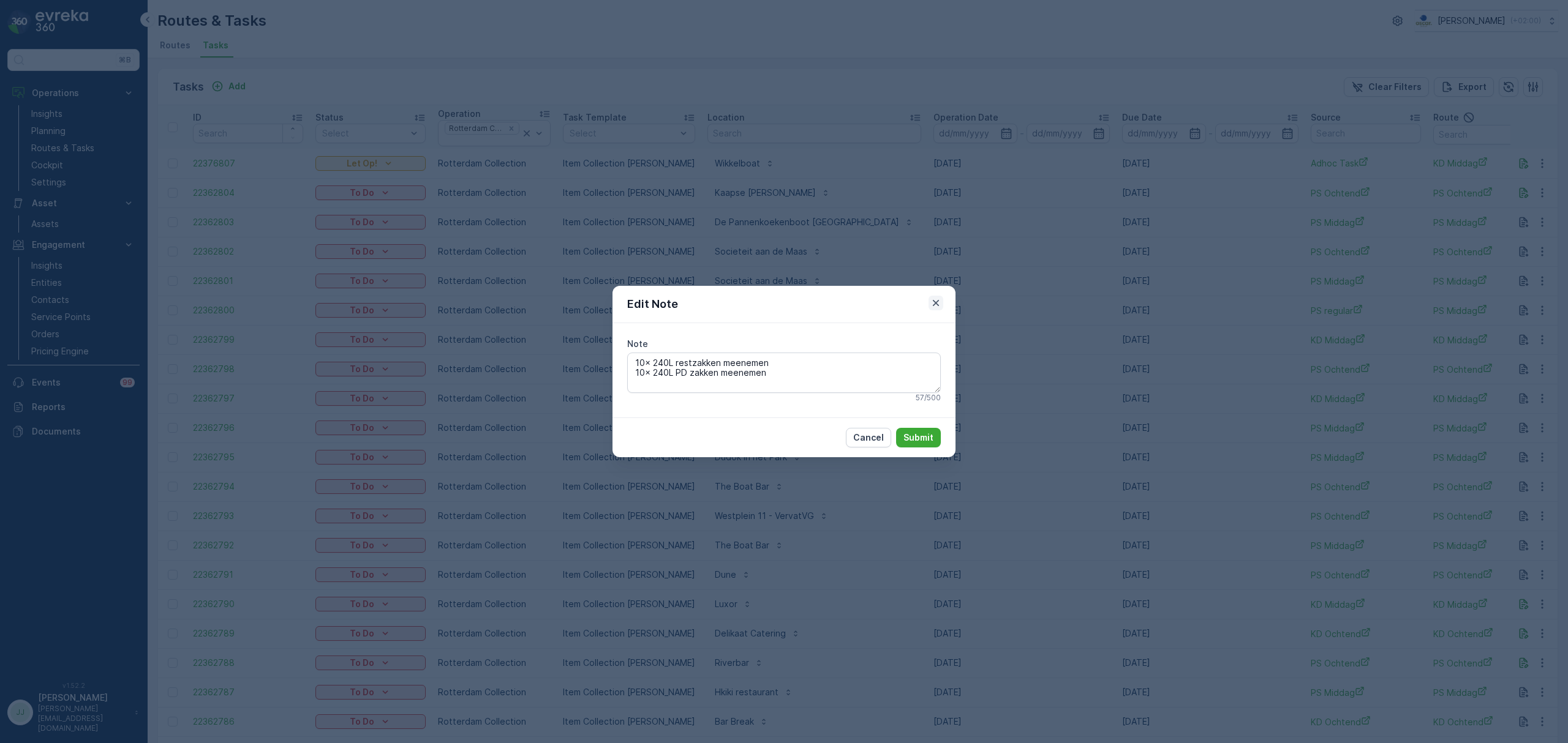
click at [938, 299] on icon "button" at bounding box center [935, 302] width 12 height 12
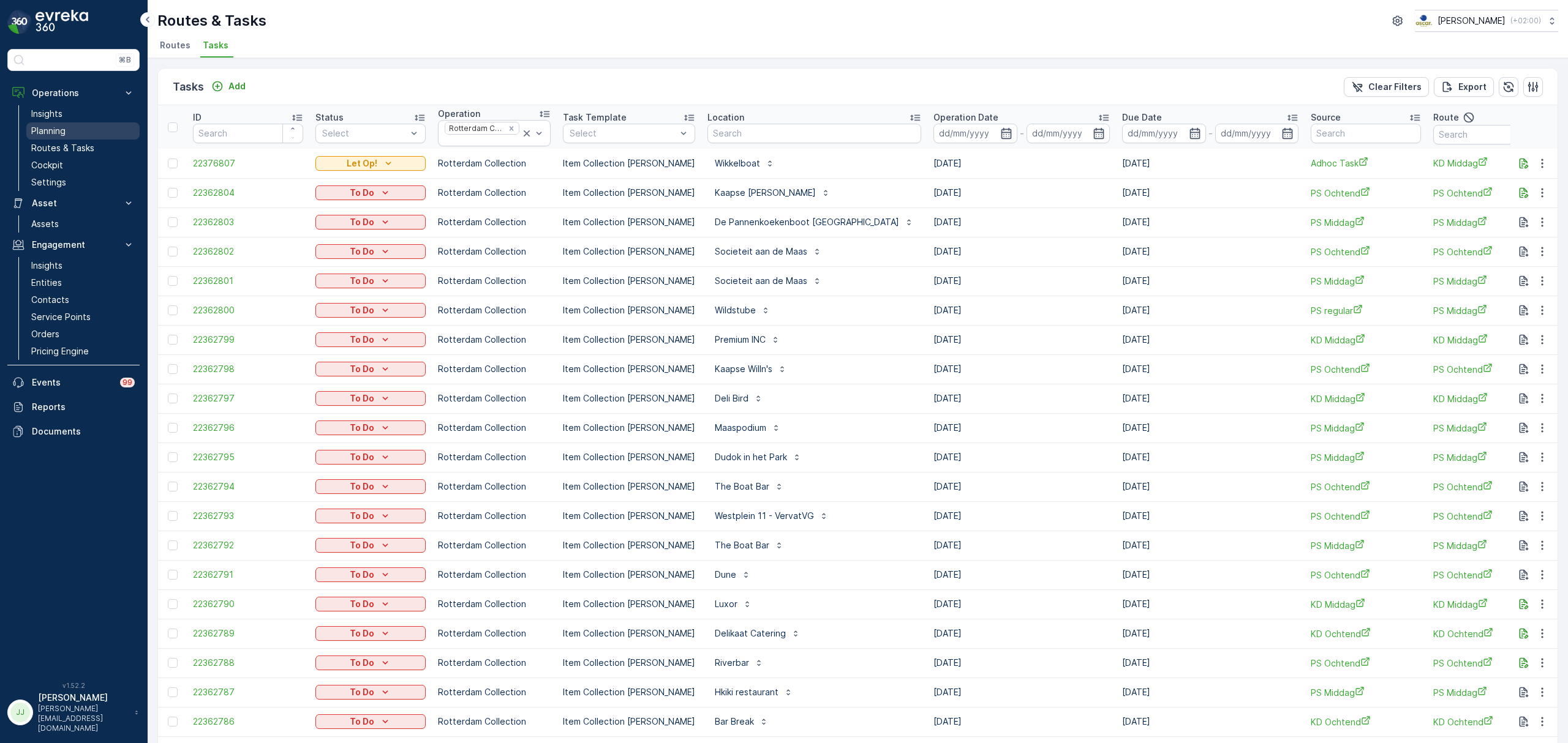
click at [69, 130] on link "Planning" at bounding box center [83, 131] width 113 height 17
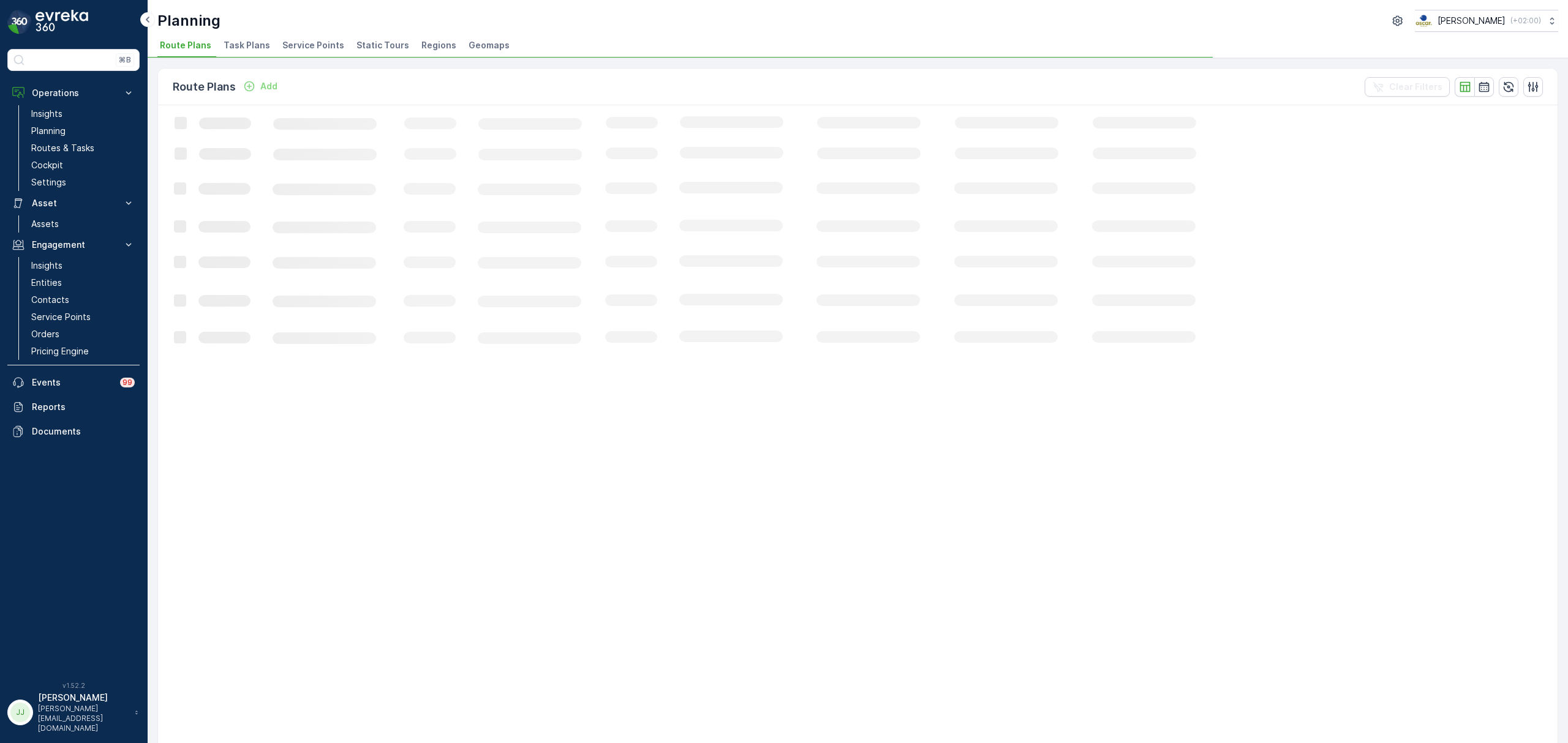
click at [255, 35] on div "Planning [PERSON_NAME] ( +02:00 ) Route Plans Task Plans Service Points Static …" at bounding box center [858, 29] width 1420 height 58
click at [250, 48] on span "Task Plans" at bounding box center [247, 45] width 47 height 12
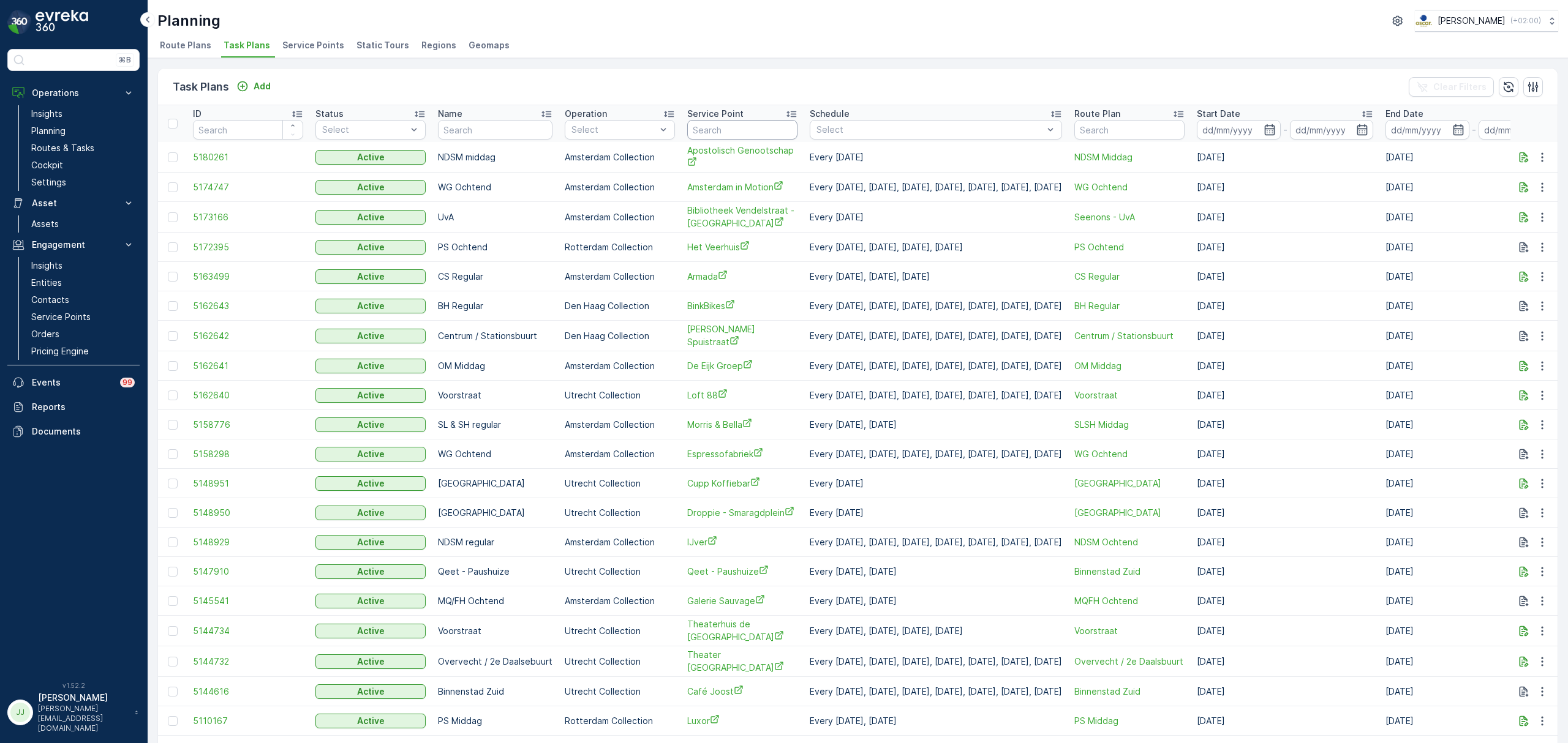
click at [716, 126] on input "text" at bounding box center [742, 129] width 110 height 19
type input "wikkel"
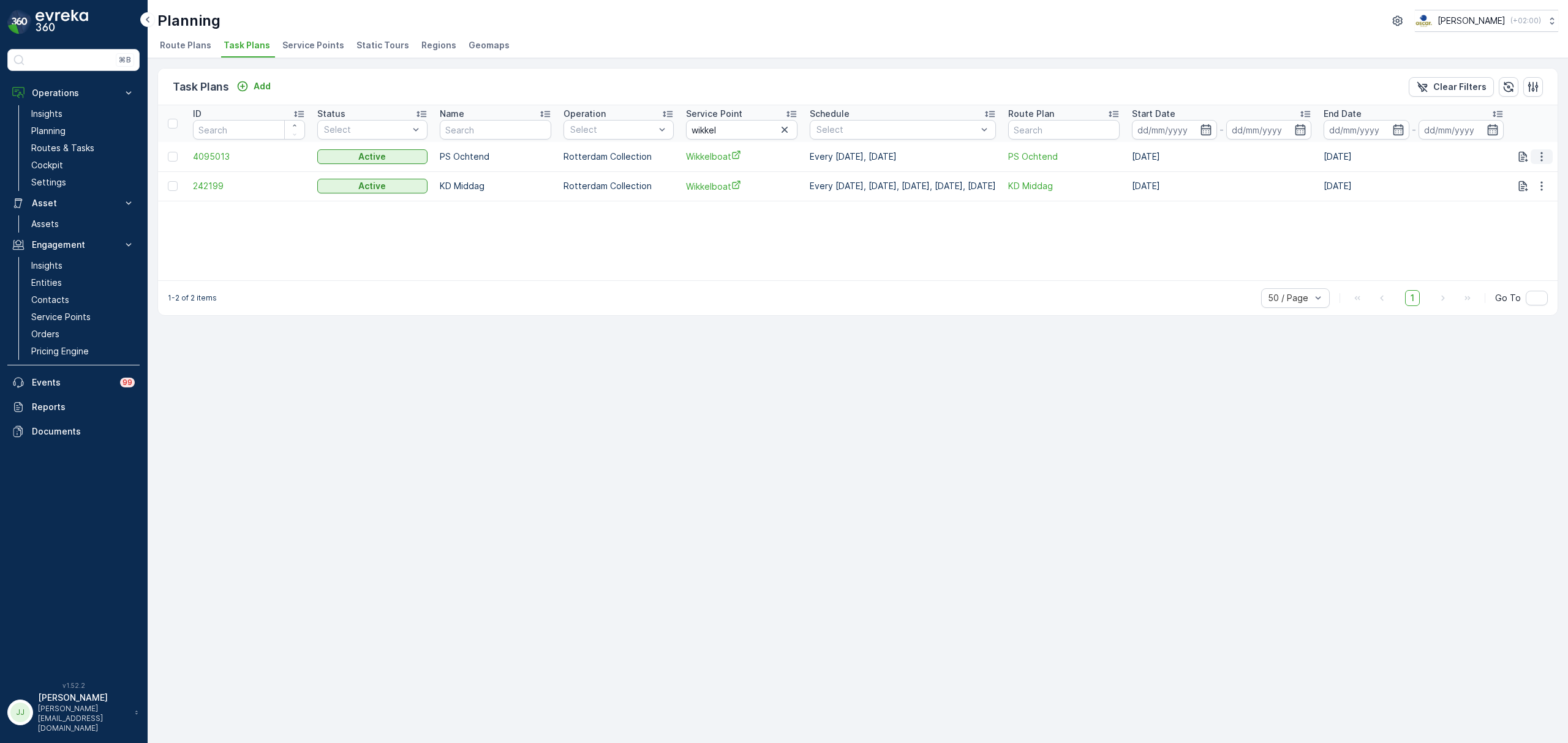
click at [1540, 153] on icon "button" at bounding box center [1541, 157] width 12 height 12
click at [1525, 196] on span "Edit Task Plan" at bounding box center [1520, 192] width 57 height 12
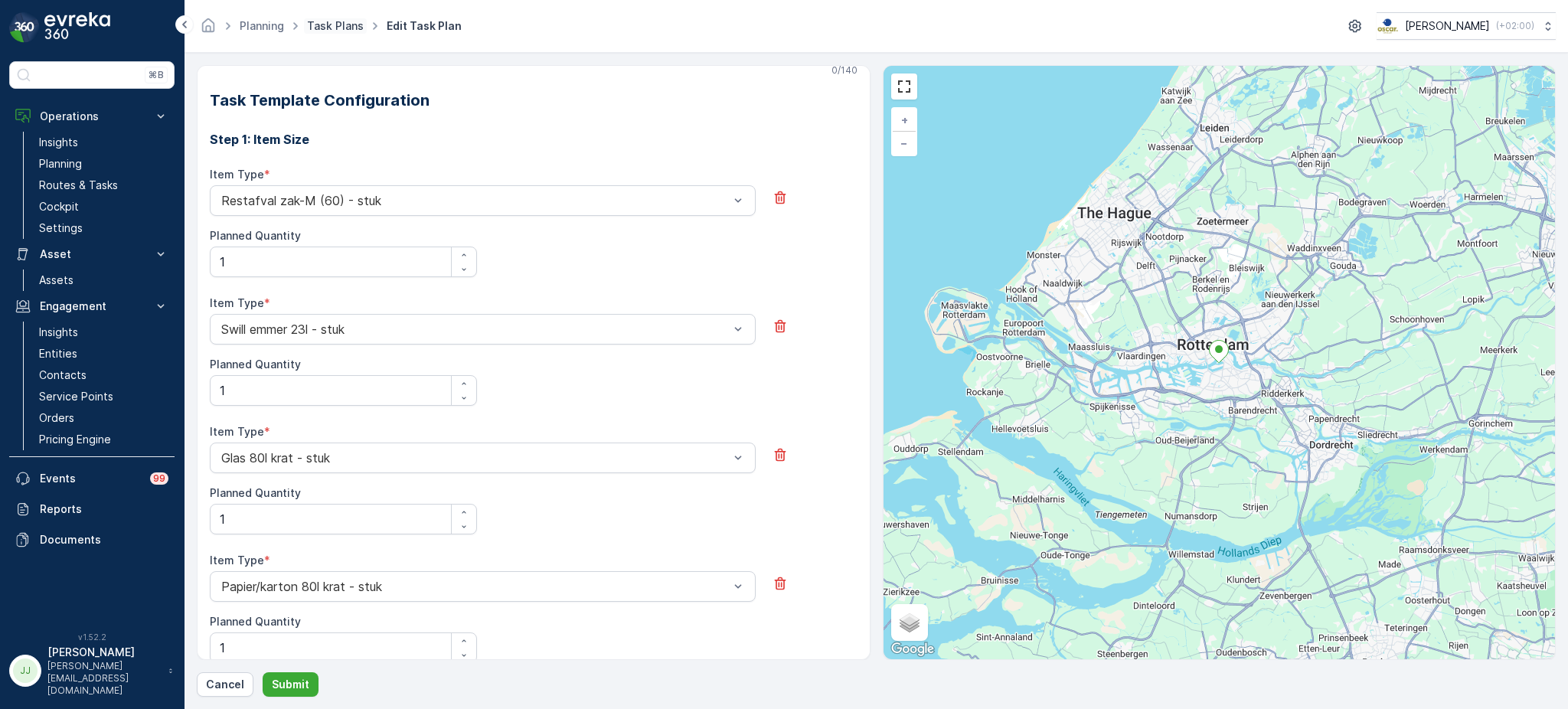
scroll to position [506, 0]
click at [84, 205] on link "Cockpit" at bounding box center [104, 206] width 142 height 21
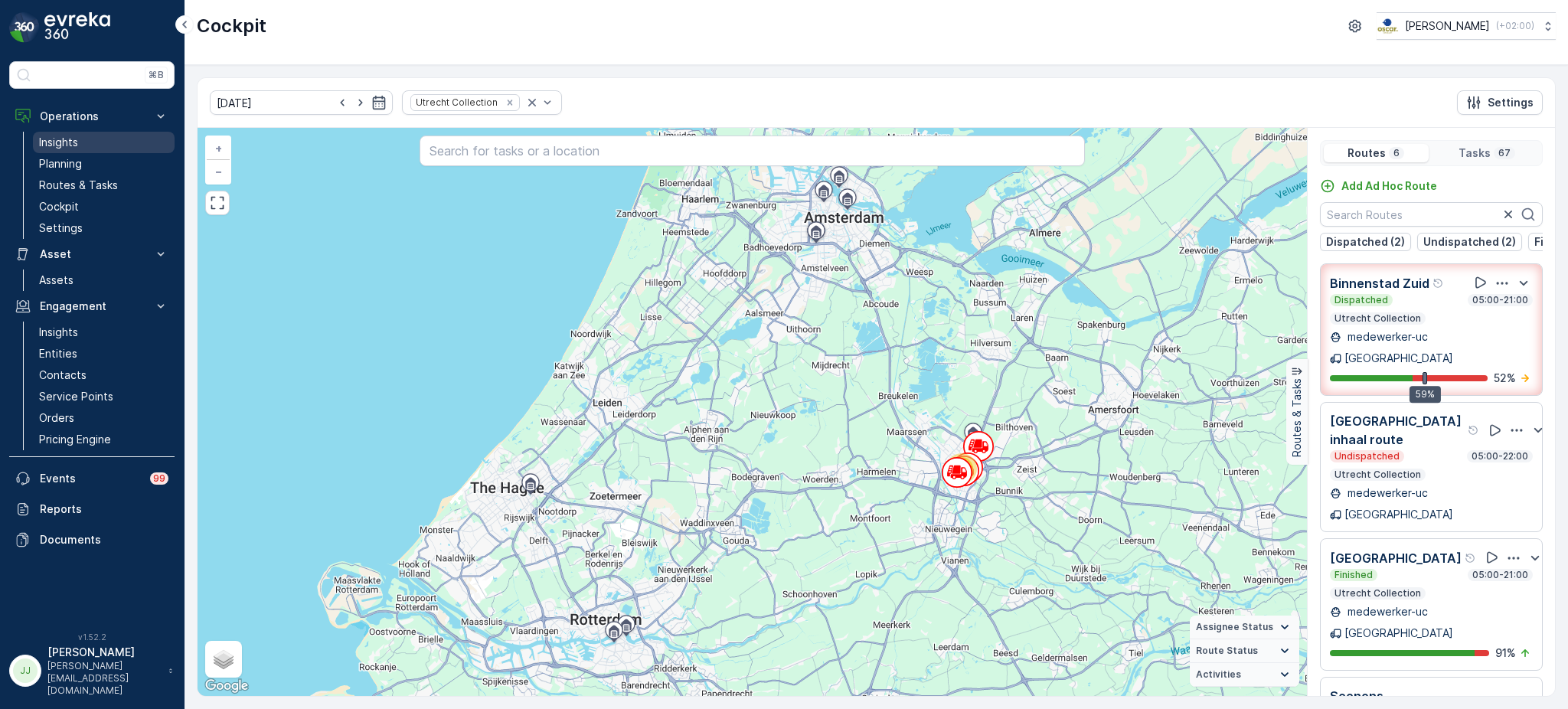
click at [86, 142] on link "Insights" at bounding box center [104, 141] width 142 height 21
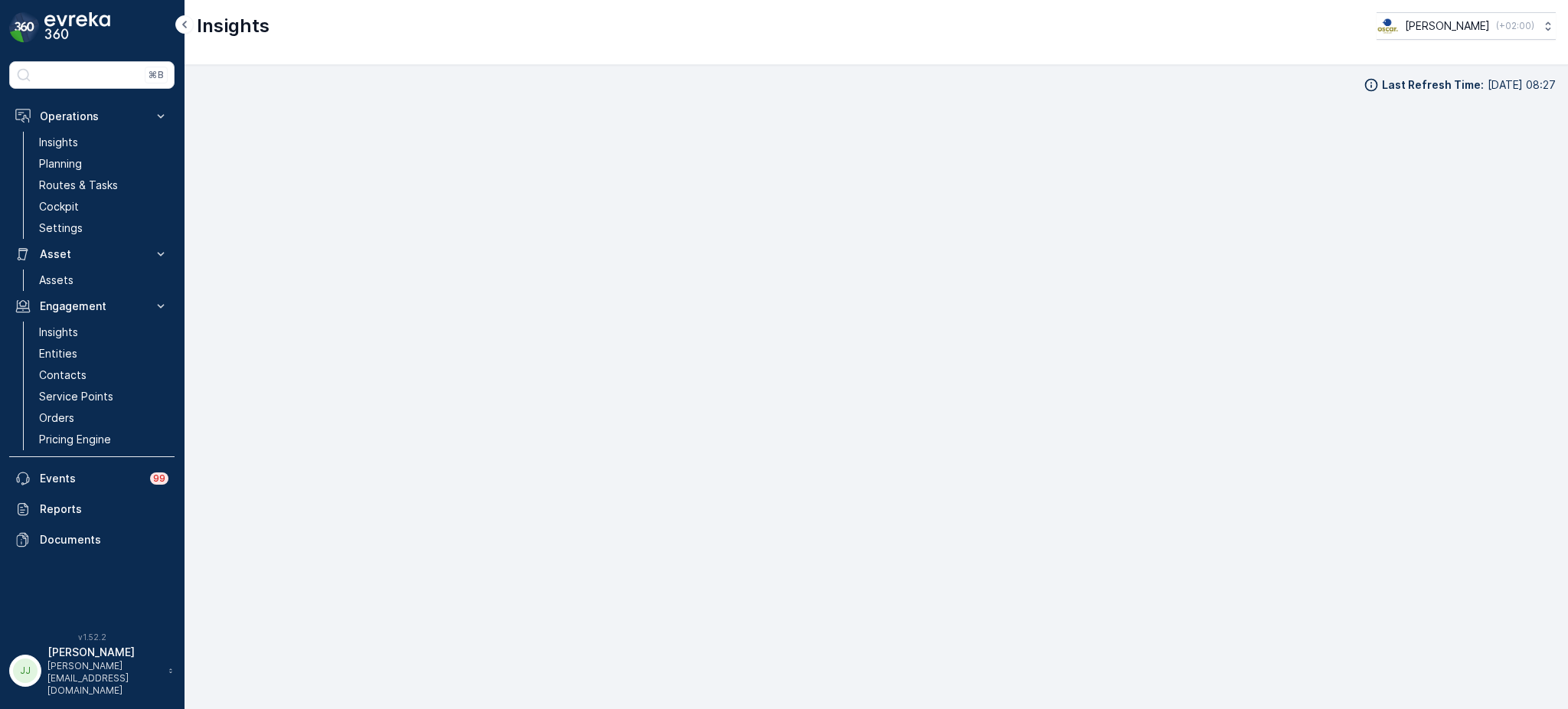
scroll to position [19, 0]
click at [70, 184] on p "Routes & Tasks" at bounding box center [79, 185] width 79 height 15
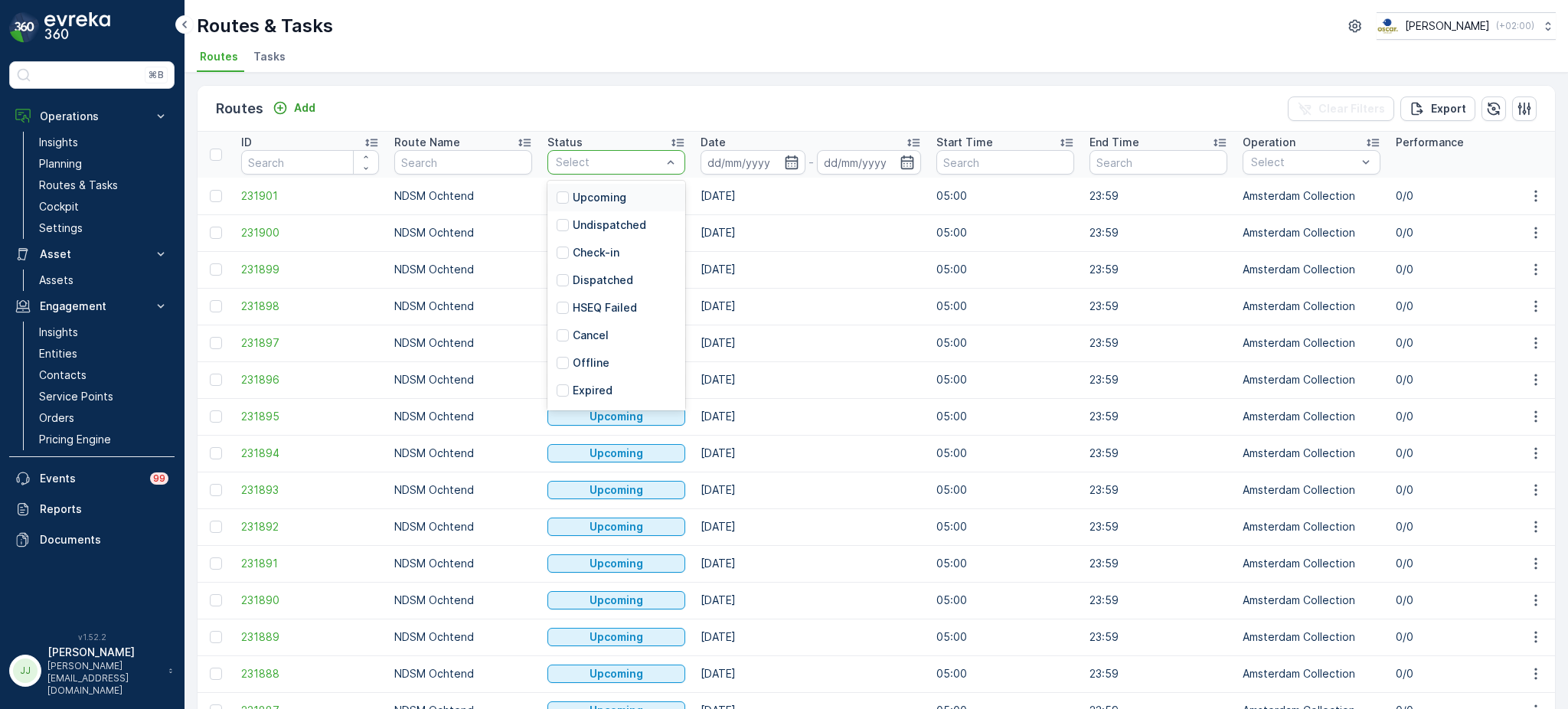
click at [467, 160] on input "text" at bounding box center [462, 162] width 138 height 24
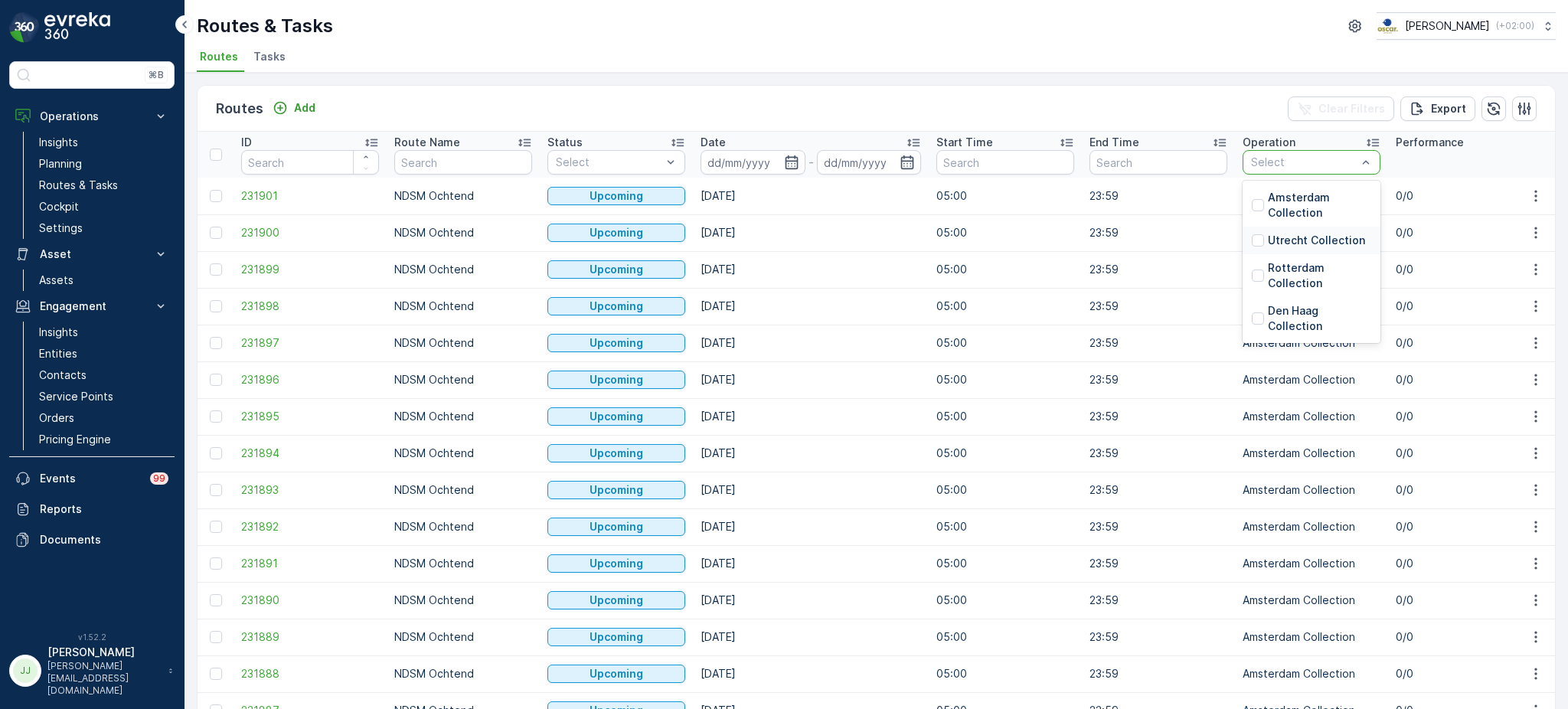
click at [1279, 244] on p "Utrecht Collection" at bounding box center [1316, 240] width 98 height 15
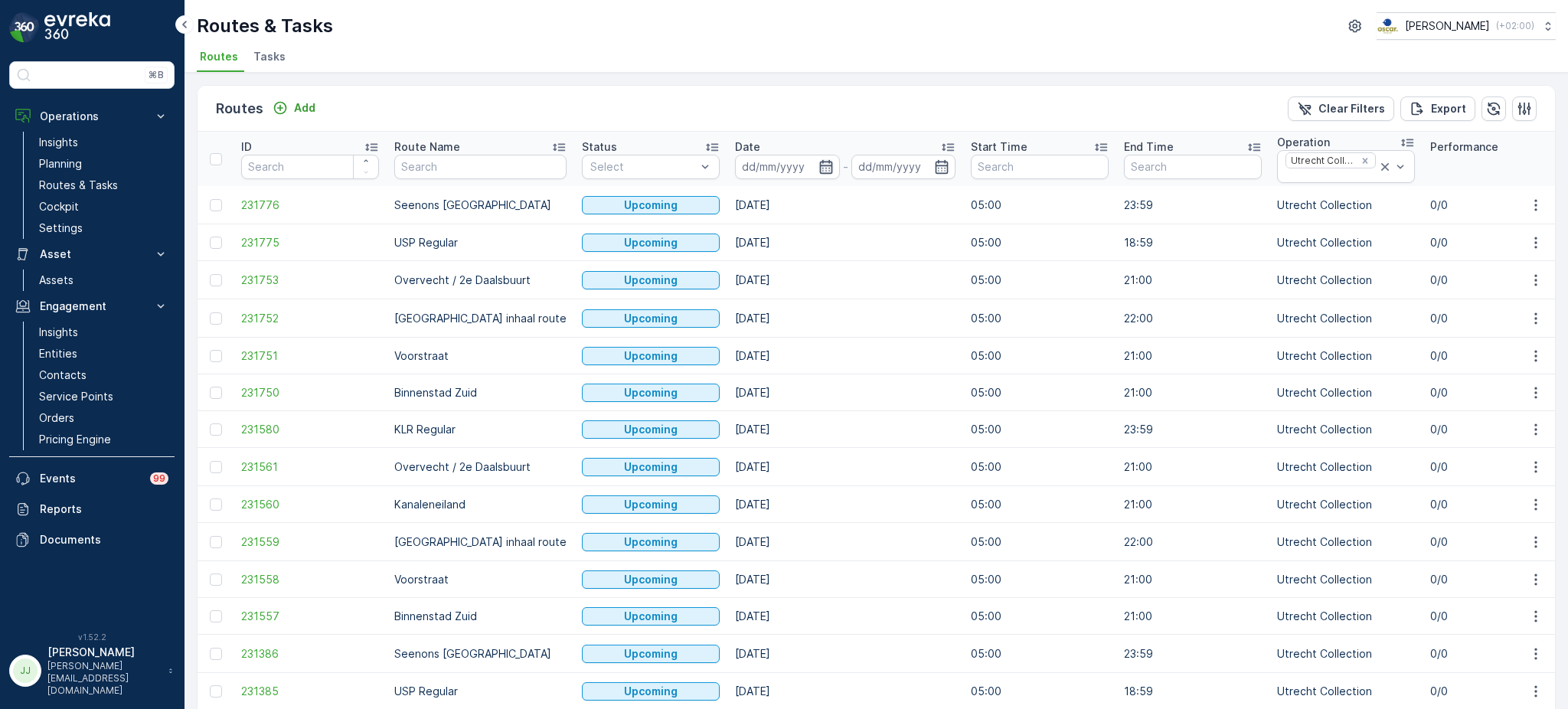
click at [819, 160] on icon "button" at bounding box center [826, 167] width 15 height 15
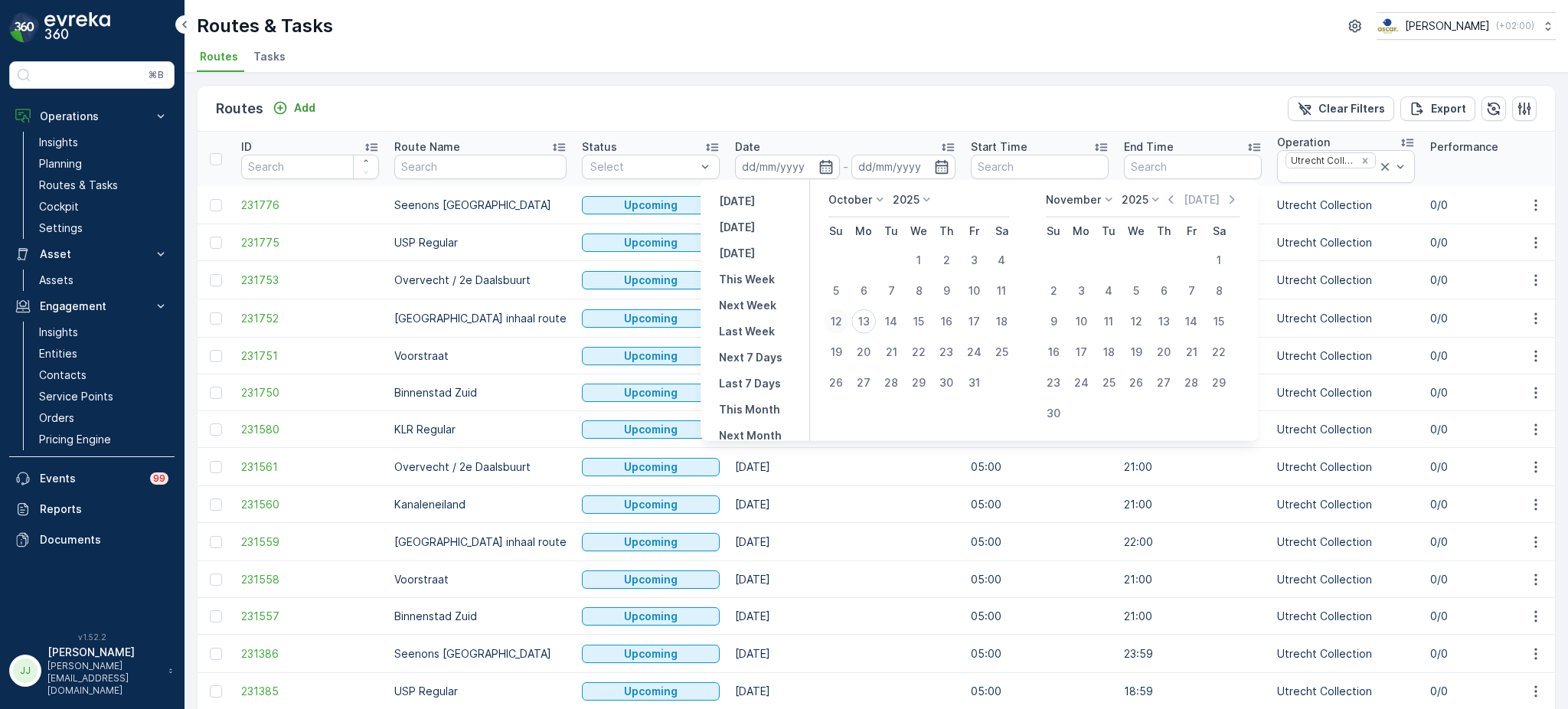
click at [838, 327] on div "12" at bounding box center [836, 321] width 24 height 24
type input "[DATE]"
click at [838, 327] on div "12" at bounding box center [836, 321] width 24 height 24
type input "[DATE]"
click at [838, 327] on div "12" at bounding box center [836, 321] width 24 height 24
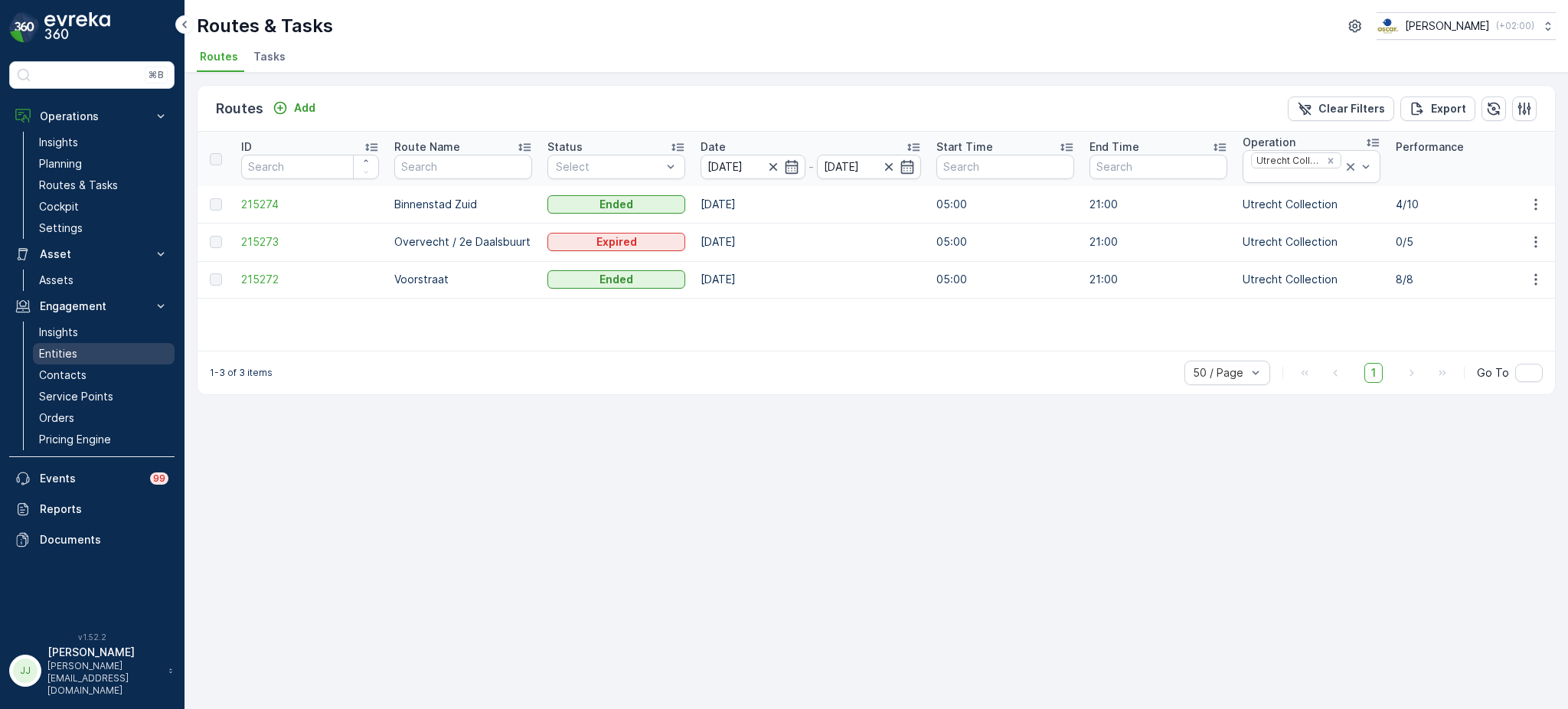
click at [93, 346] on link "Entities" at bounding box center [104, 353] width 142 height 21
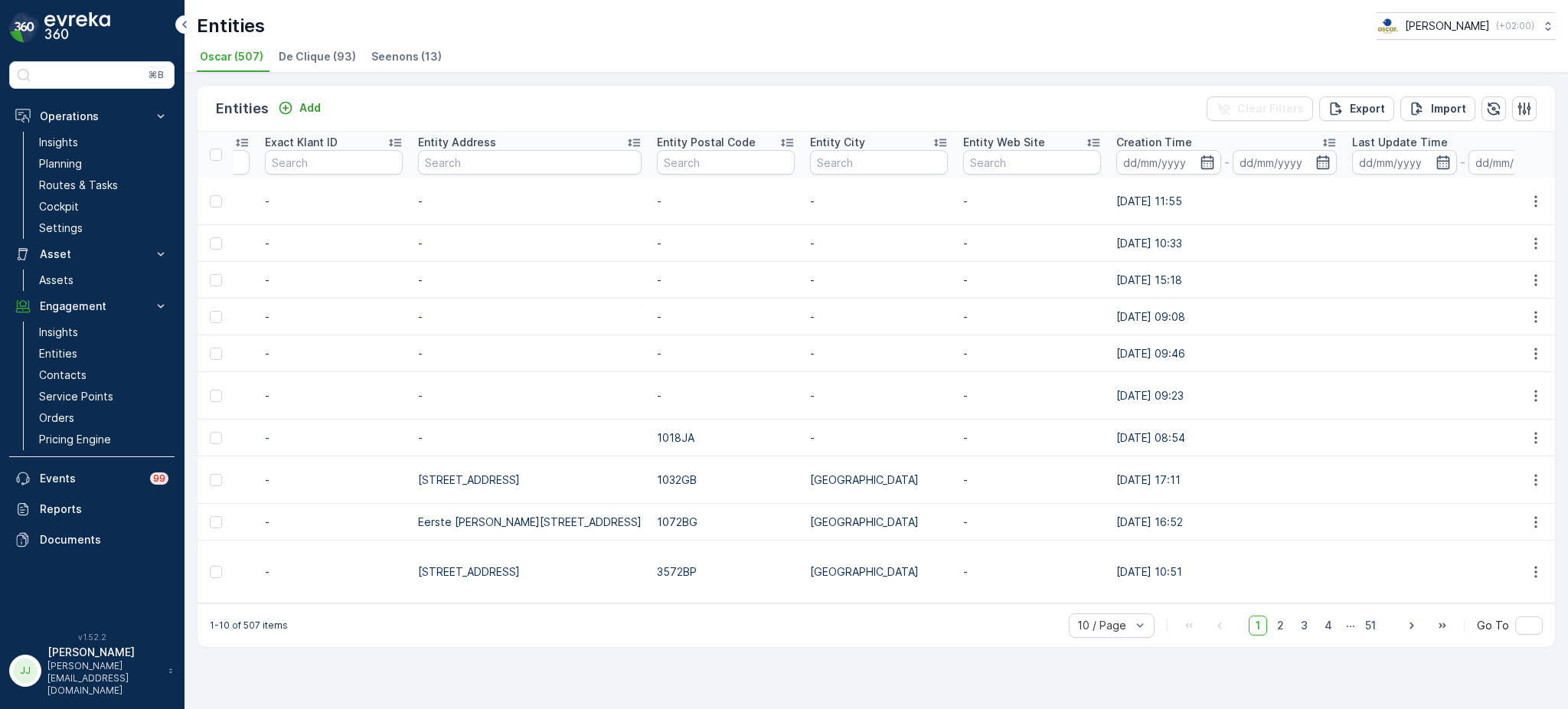
scroll to position [0, 772]
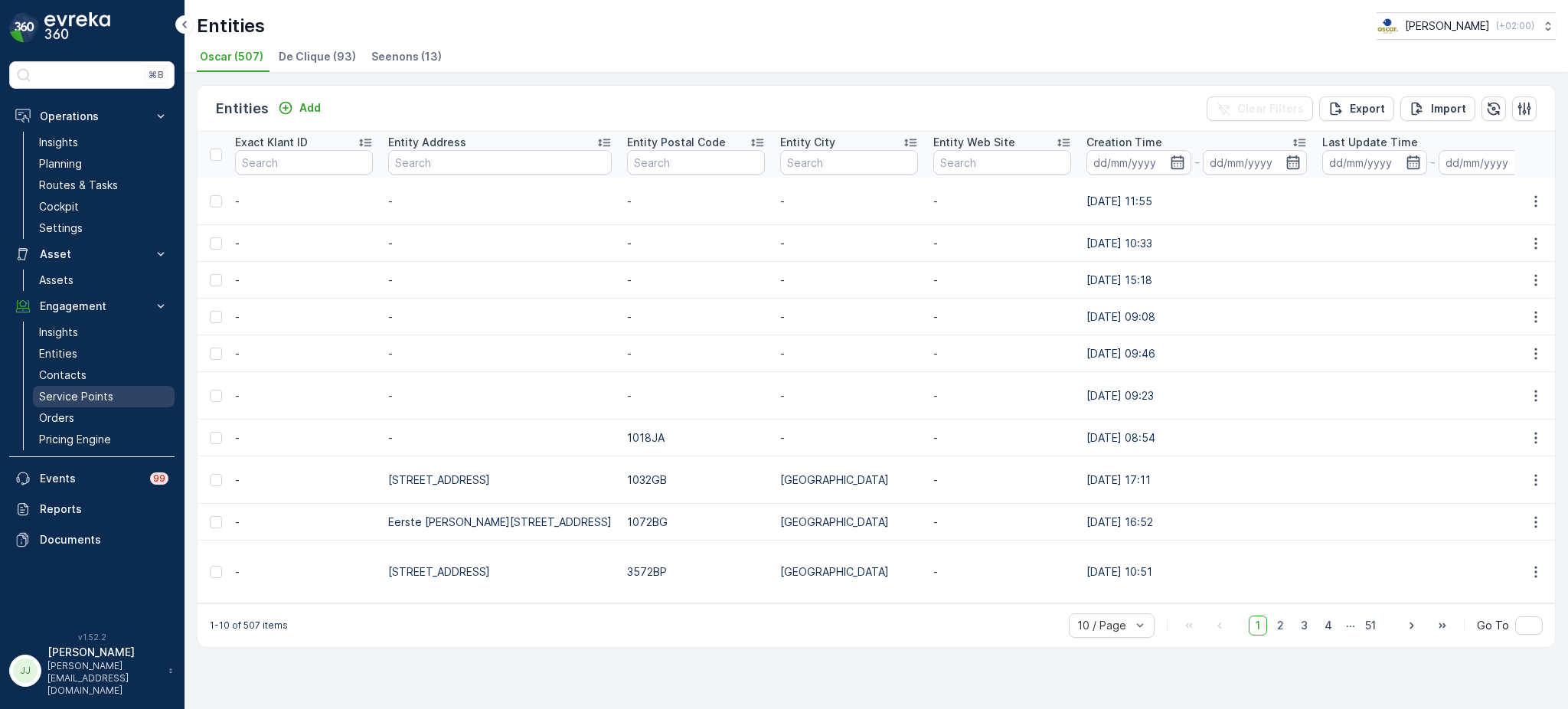
click at [72, 392] on p "Service Points" at bounding box center [76, 396] width 74 height 15
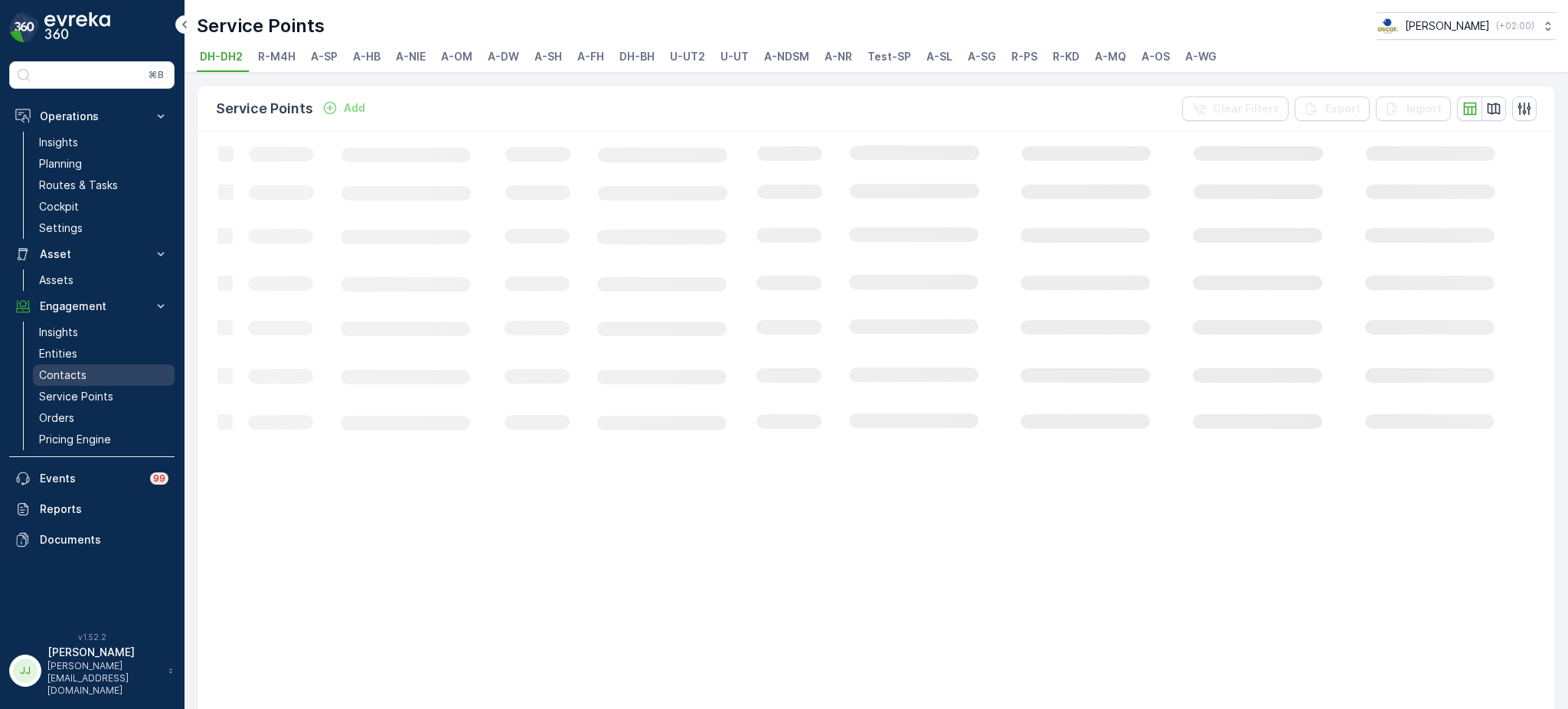
click at [75, 377] on p "Contacts" at bounding box center [63, 374] width 47 height 15
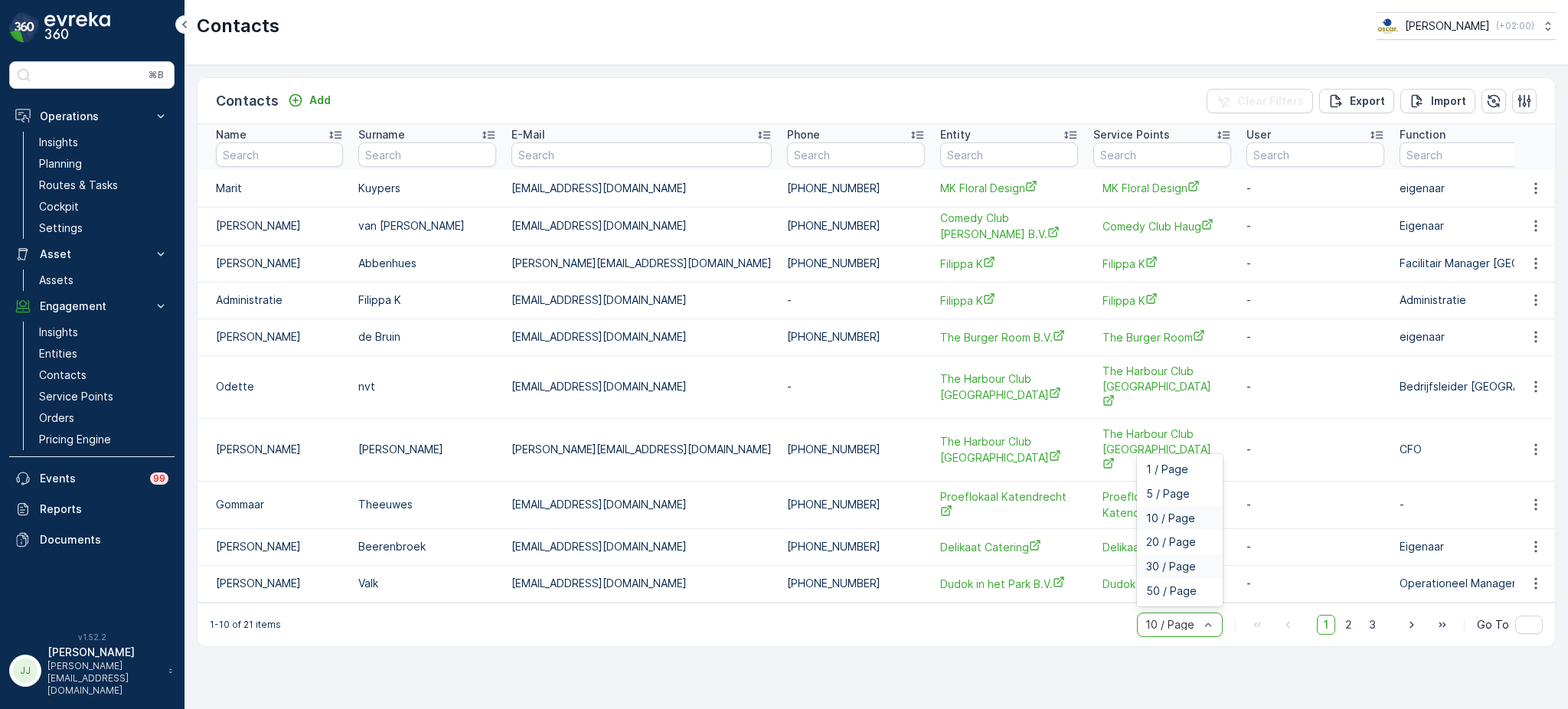
click at [1183, 560] on span "30 / Page" at bounding box center [1171, 567] width 50 height 13
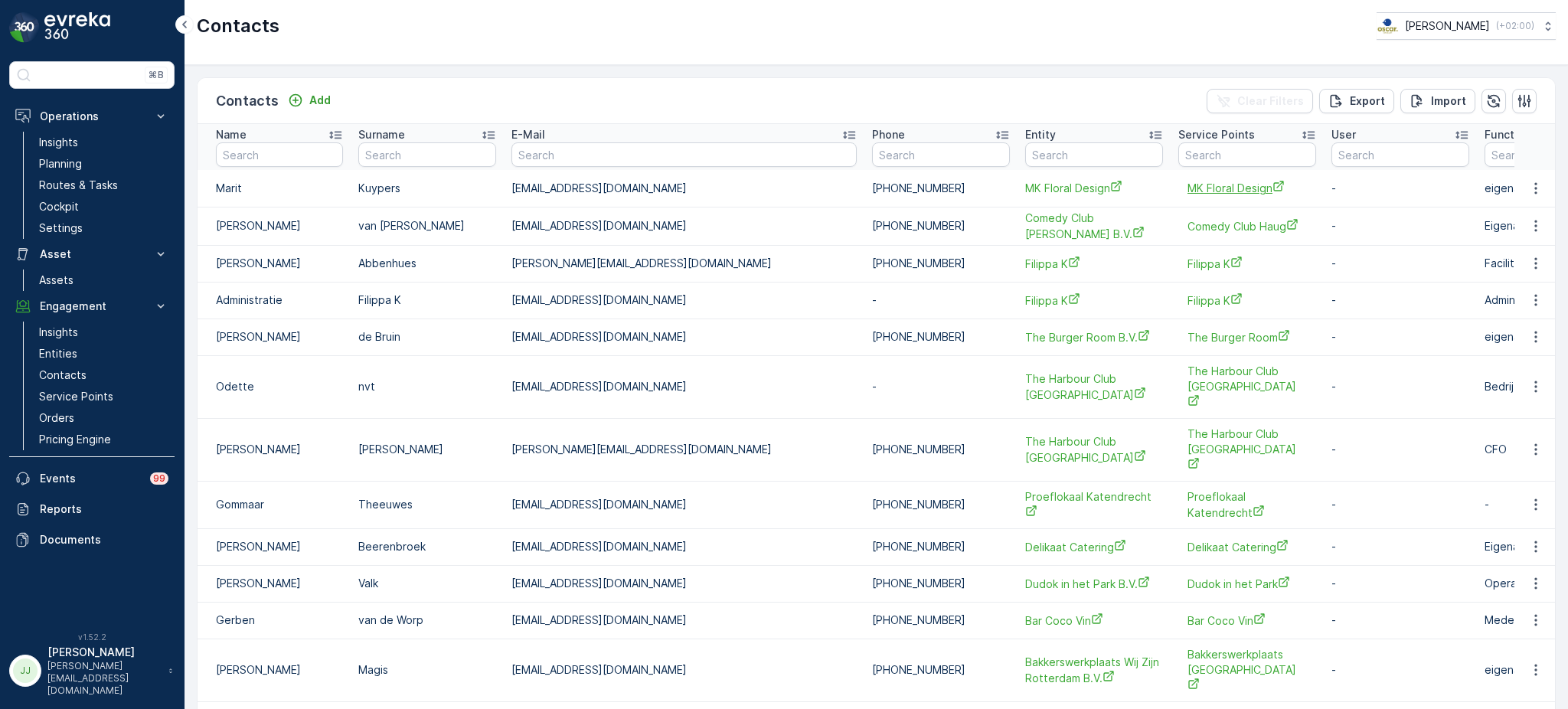
click at [1187, 189] on span "MK Floral Design" at bounding box center [1247, 188] width 120 height 16
click at [1025, 187] on span "MK Floral Design" at bounding box center [1094, 188] width 138 height 16
click at [75, 364] on link "Entities" at bounding box center [104, 353] width 142 height 21
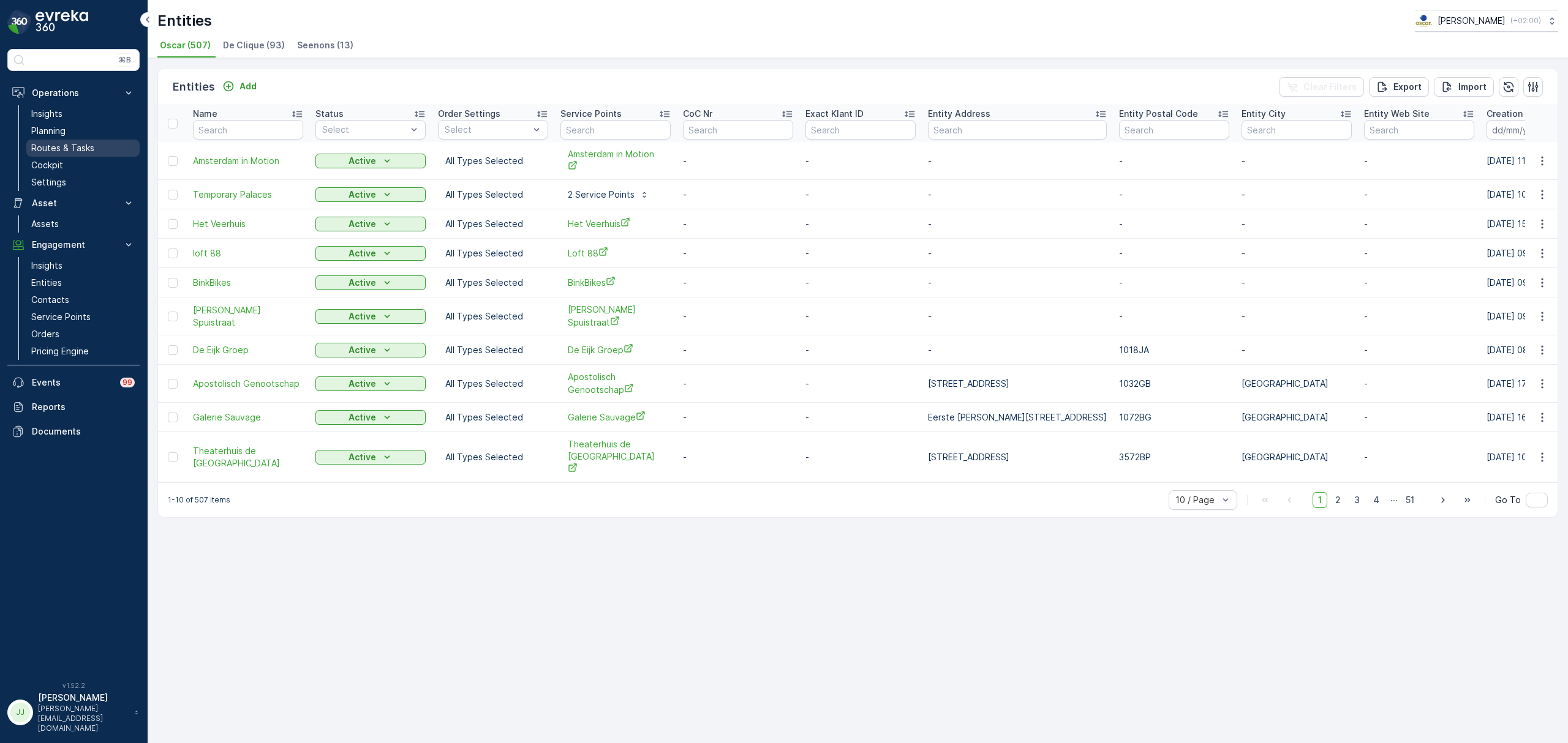
click at [81, 143] on p "Routes & Tasks" at bounding box center [63, 148] width 63 height 12
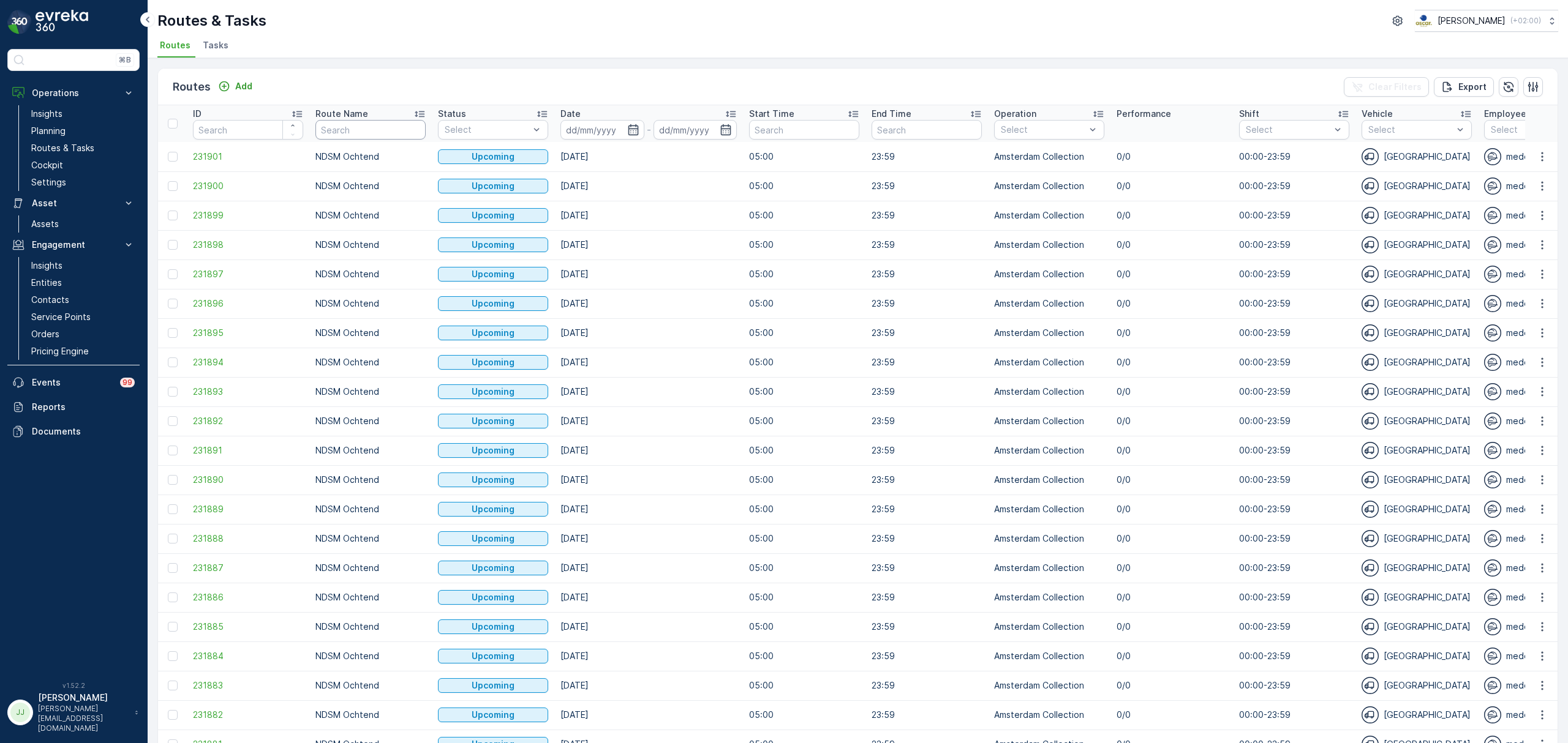
click at [397, 123] on input "text" at bounding box center [370, 129] width 110 height 19
click at [216, 49] on span "Tasks" at bounding box center [215, 45] width 26 height 12
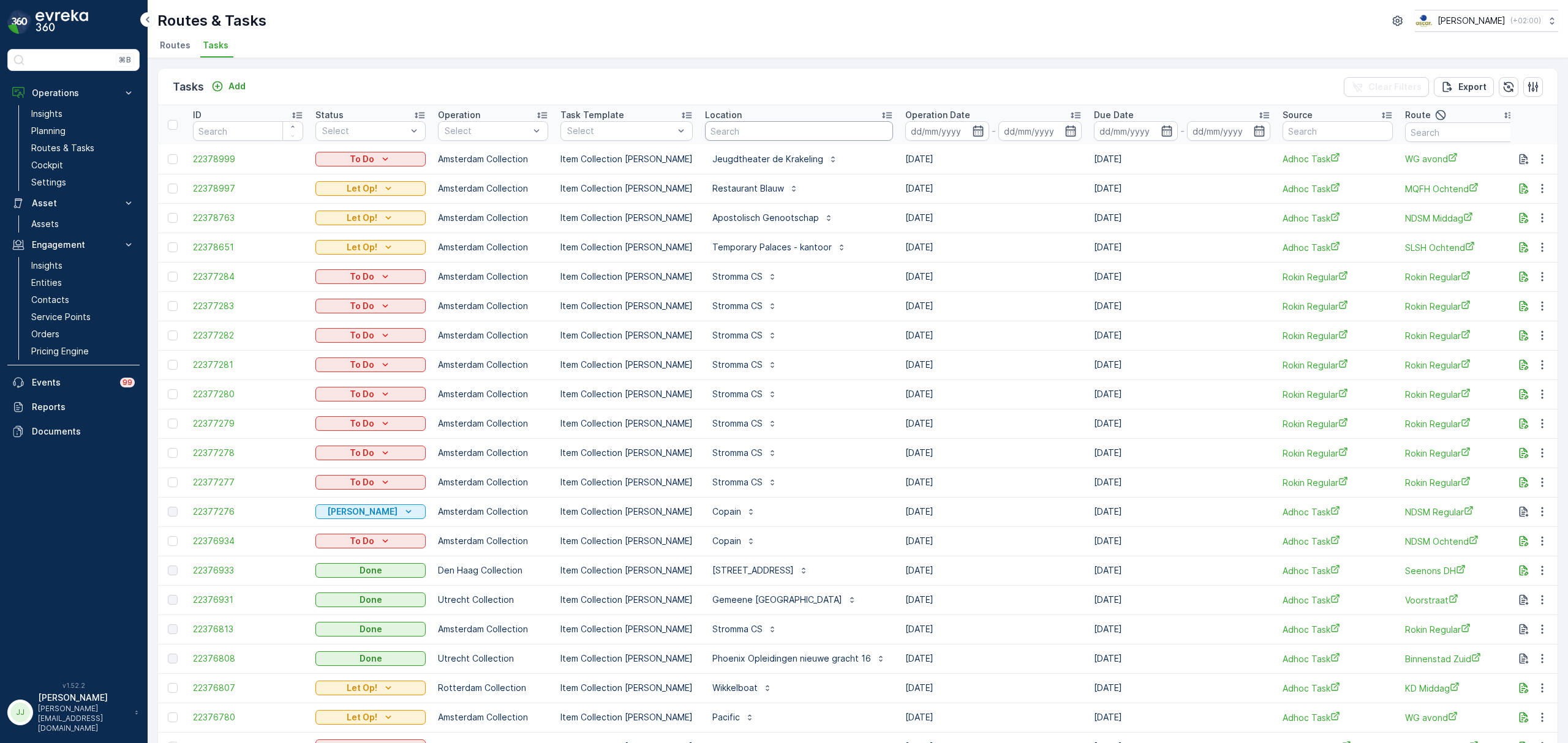
click at [724, 128] on input "text" at bounding box center [799, 131] width 188 height 19
type input "con"
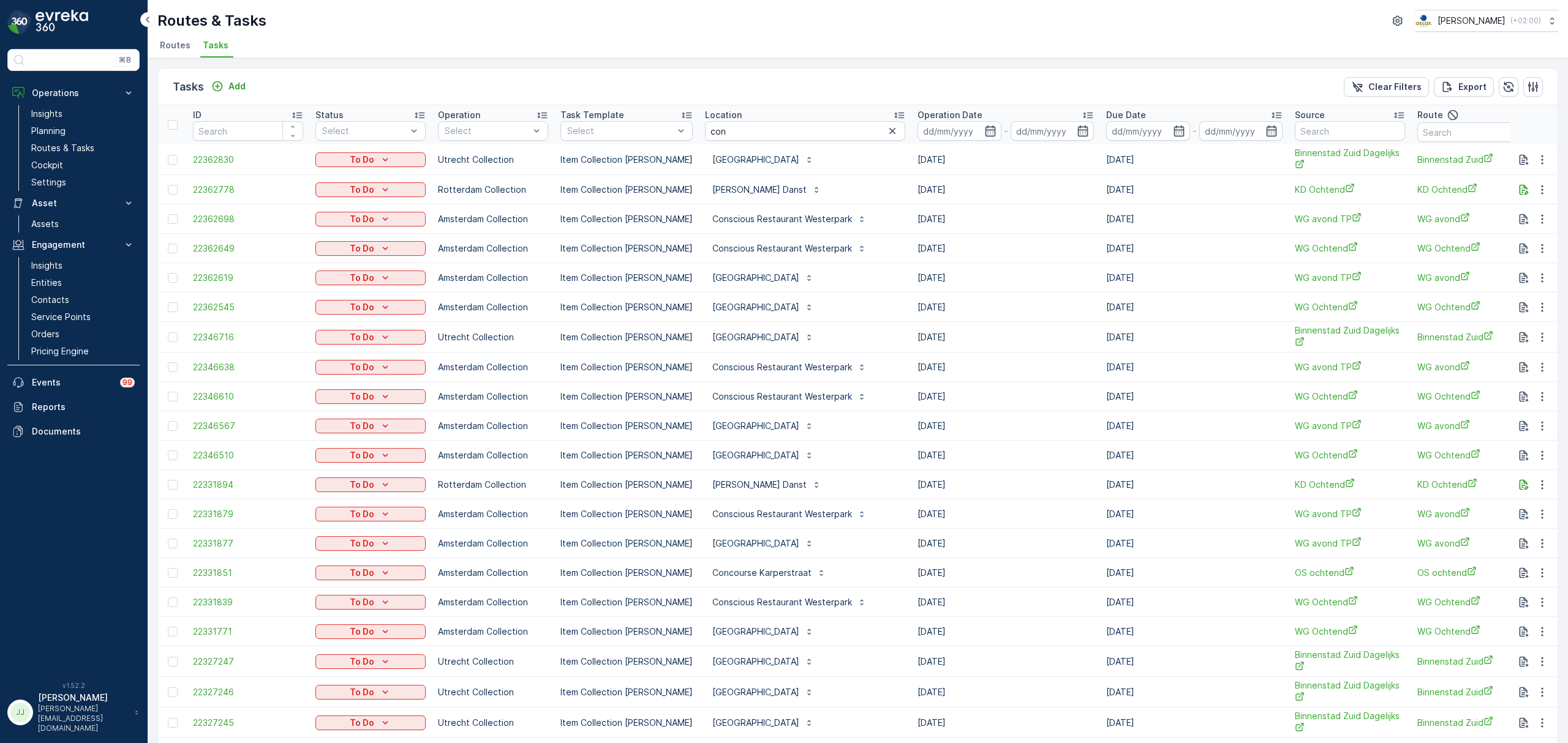
click at [724, 128] on input "con" at bounding box center [805, 131] width 200 height 19
type input "conscious hotel ut"
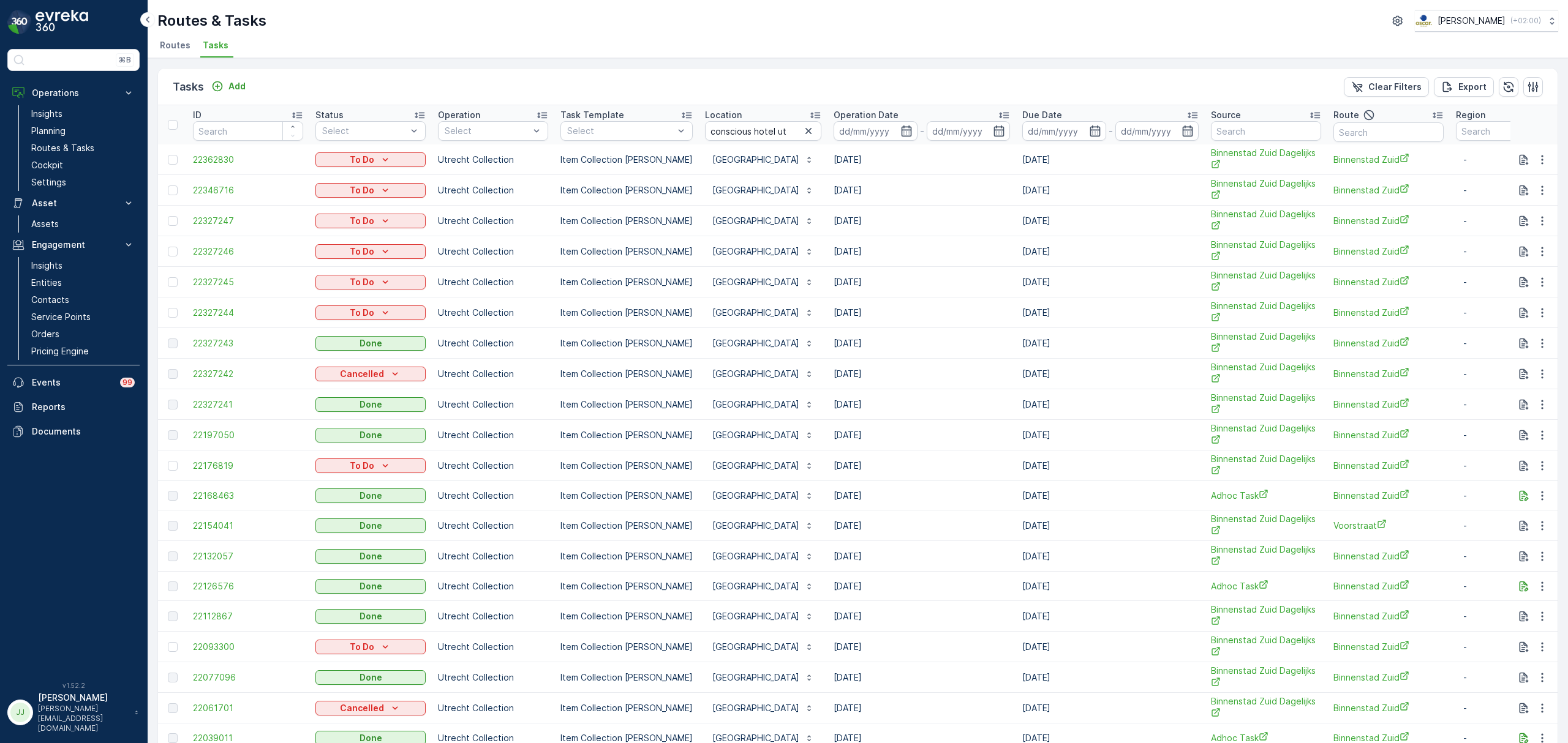
drag, startPoint x: 312, startPoint y: 91, endPoint x: 1085, endPoint y: 322, distance: 806.8
click at [1085, 322] on div "Tasks Add Clear Filters Export ID Status Select Operation Select Task Template …" at bounding box center [857, 733] width 1401 height 1330
click at [637, 47] on ul "Routes Tasks" at bounding box center [852, 47] width 1391 height 21
drag, startPoint x: 1081, startPoint y: 314, endPoint x: 323, endPoint y: 282, distance: 758.7
click at [337, 290] on tbody "22362830 To Do Utrecht Collection Item Collection Oscar Regulier Conscious [GEO…" at bounding box center [1106, 754] width 1896 height 1218
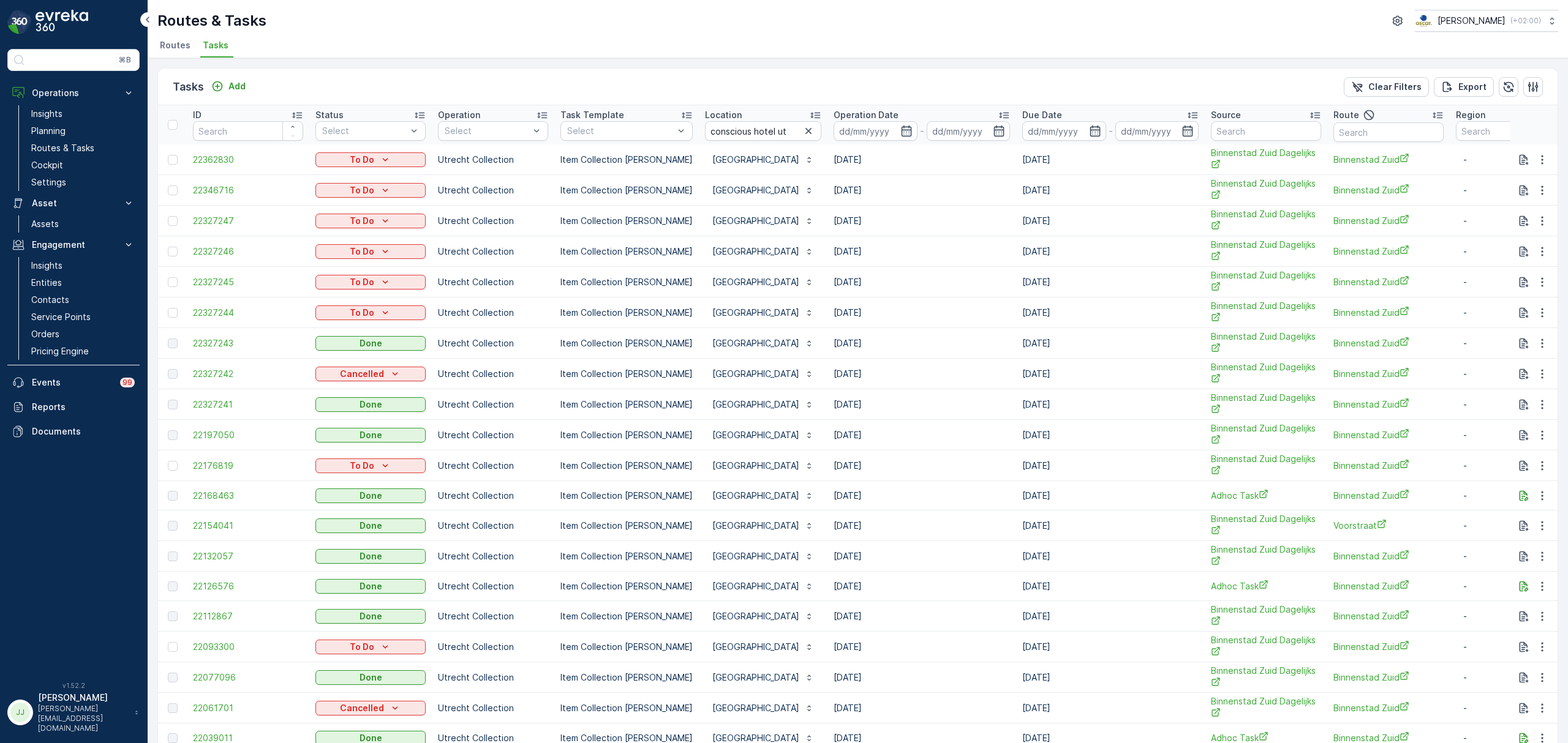
click at [1081, 316] on td "[DATE]" at bounding box center [1110, 312] width 189 height 31
drag, startPoint x: 1077, startPoint y: 316, endPoint x: 435, endPoint y: 155, distance: 661.9
click at [435, 155] on tbody "22362830 To Do Utrecht Collection Item Collection Oscar Regulier Conscious [GEO…" at bounding box center [1106, 754] width 1896 height 1218
click at [1116, 312] on td "[DATE]" at bounding box center [1110, 312] width 189 height 31
drag, startPoint x: 1099, startPoint y: 314, endPoint x: 429, endPoint y: 151, distance: 689.5
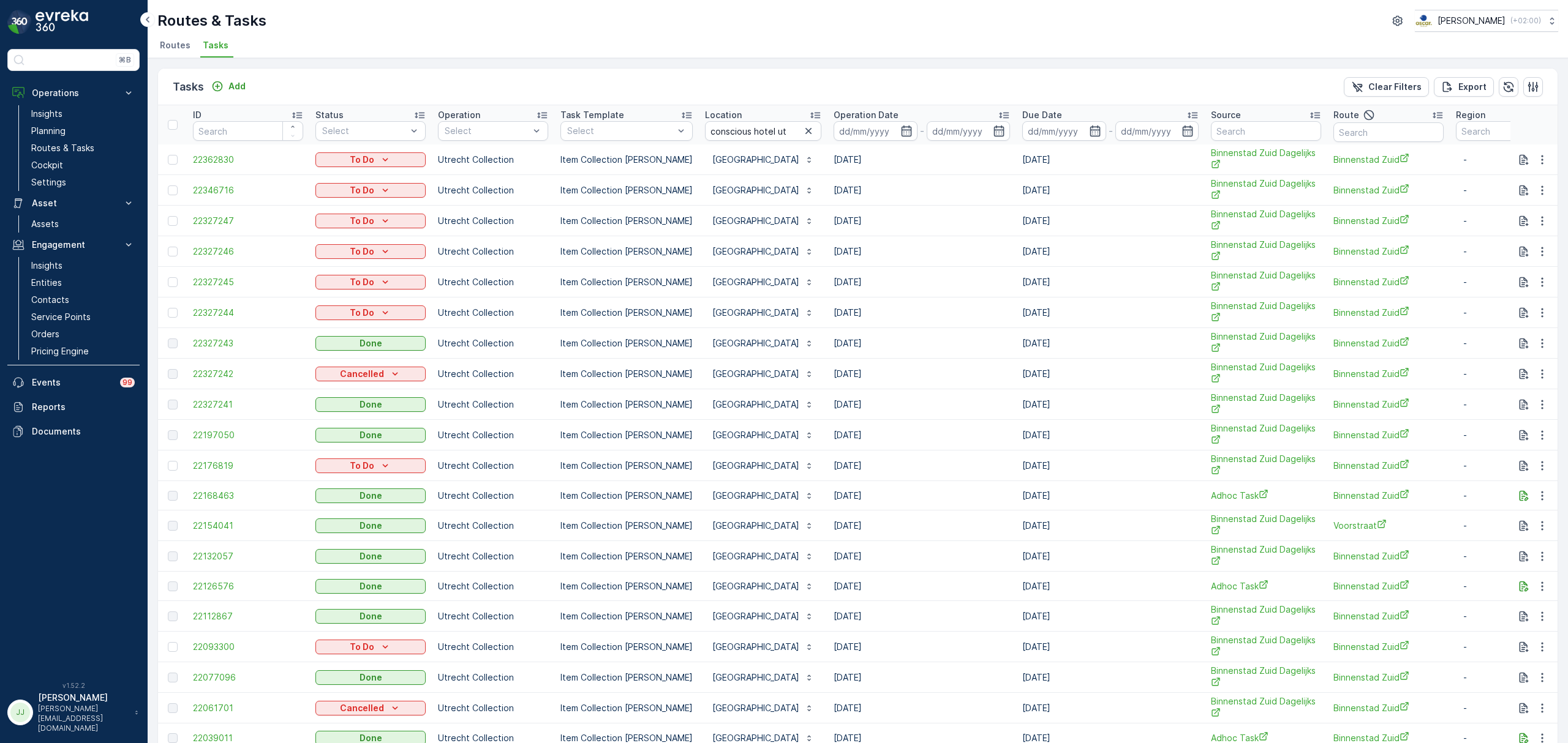
click at [429, 151] on tbody "22362830 To Do Utrecht Collection Item Collection Oscar Regulier Conscious [GEO…" at bounding box center [1106, 754] width 1896 height 1218
click at [682, 79] on div "Tasks Add Clear Filters Export" at bounding box center [857, 87] width 1399 height 36
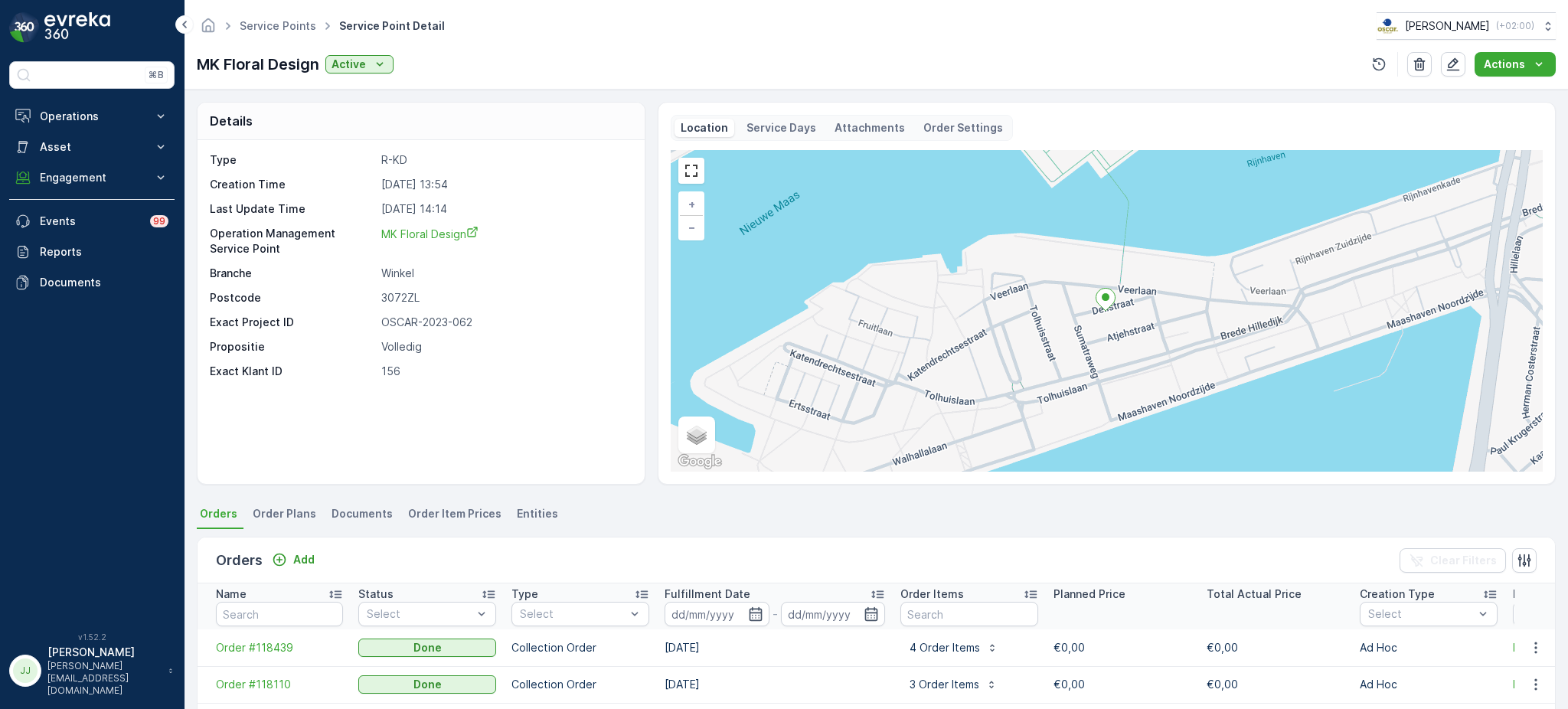
click at [764, 124] on p "Service Days" at bounding box center [781, 127] width 70 height 15
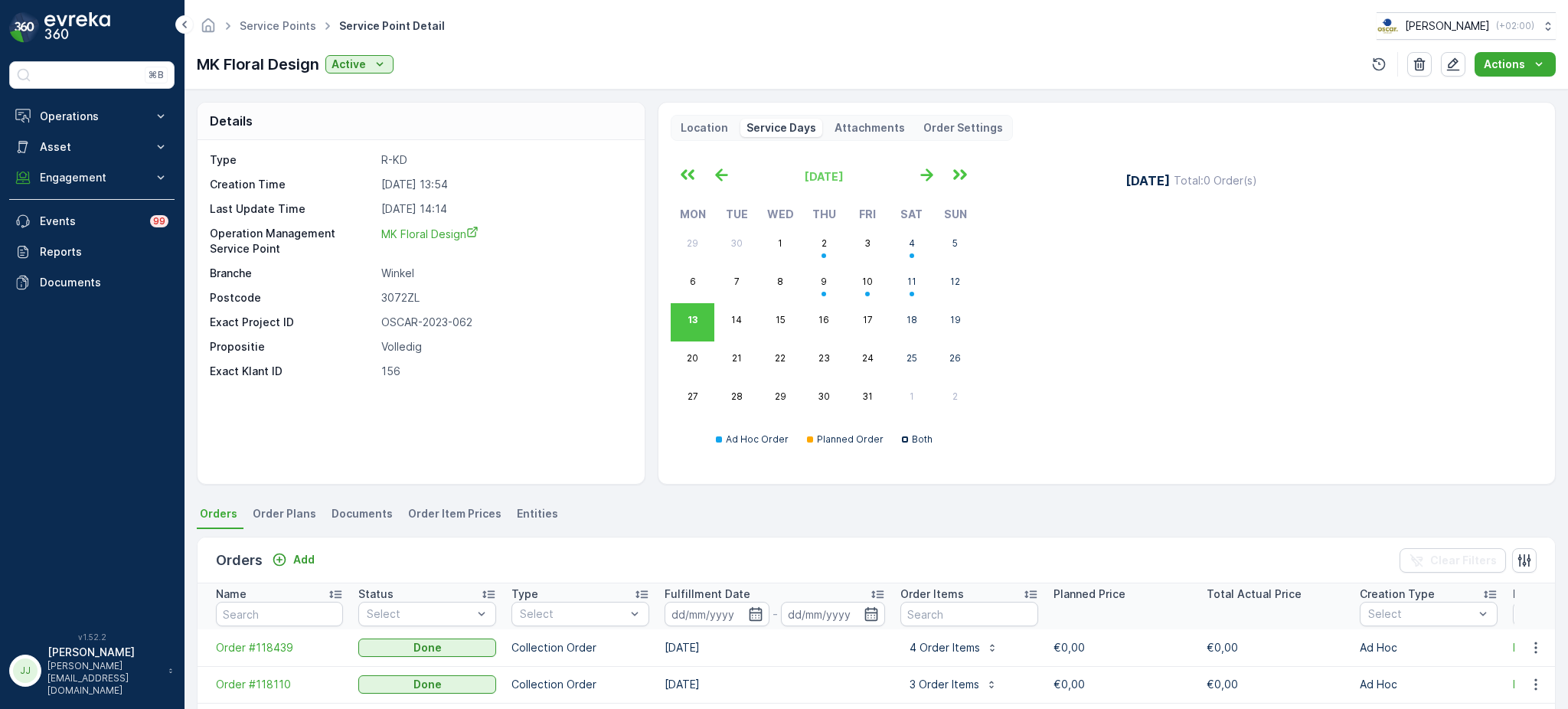
click at [859, 123] on p "Attachments" at bounding box center [870, 127] width 71 height 15
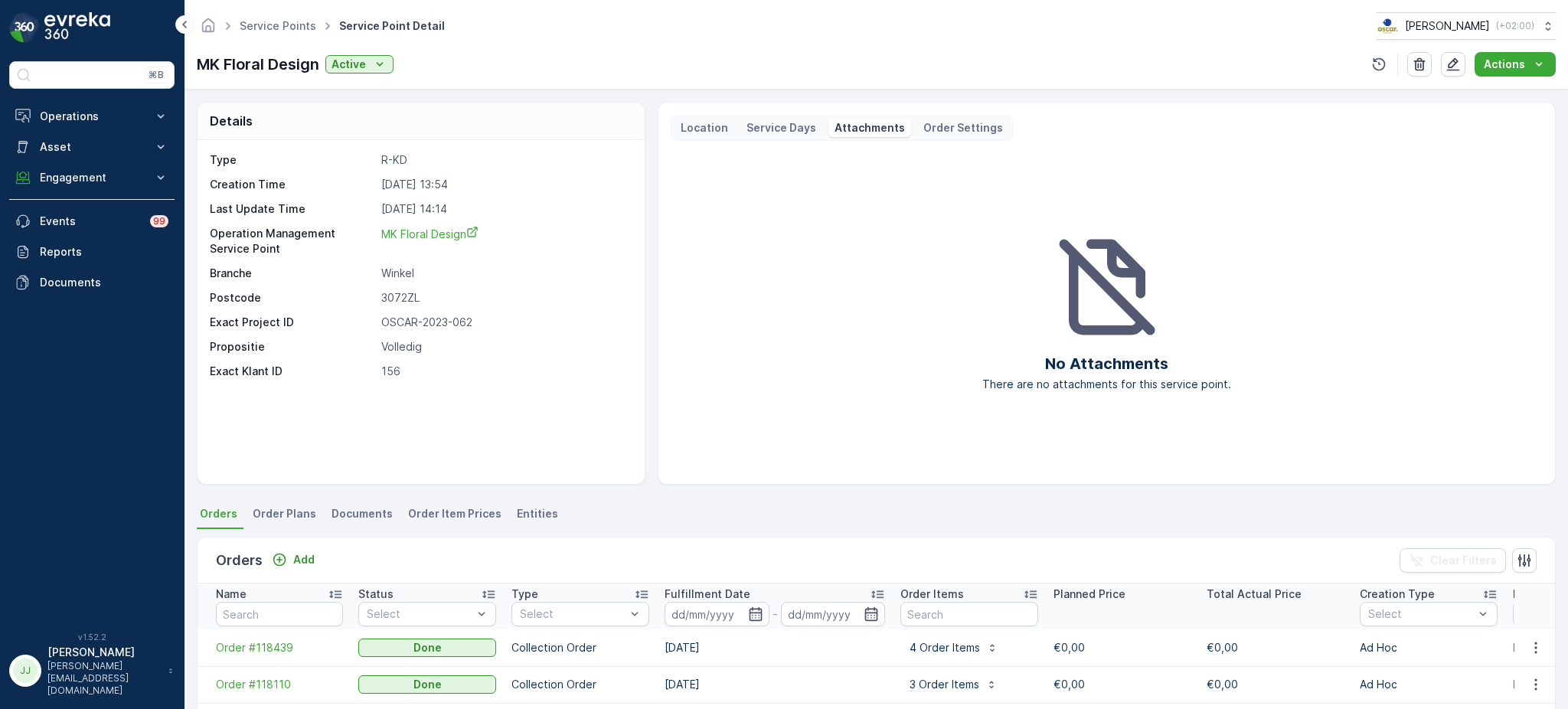
click at [948, 131] on p "Order Settings" at bounding box center [963, 127] width 79 height 15
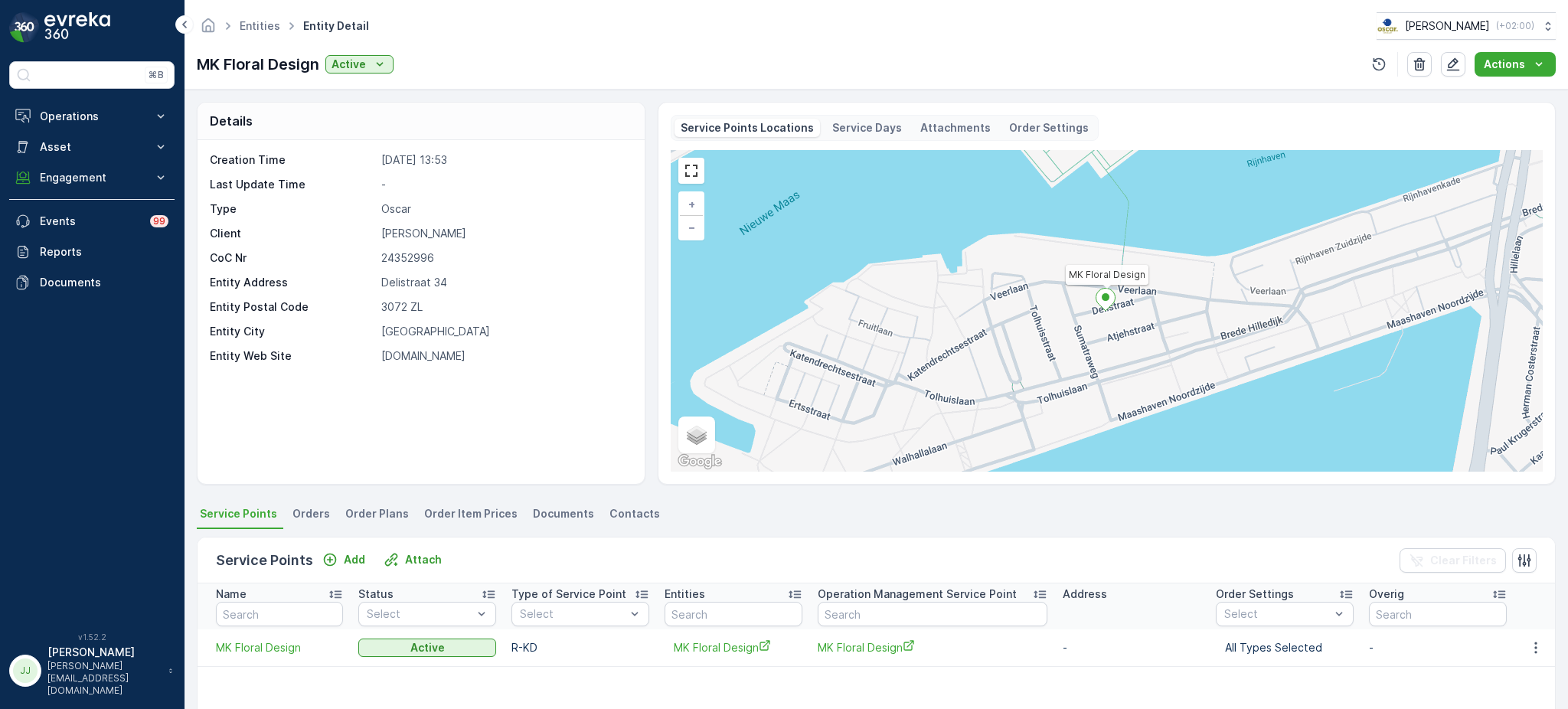
scroll to position [44, 0]
